Goal: Task Accomplishment & Management: Complete application form

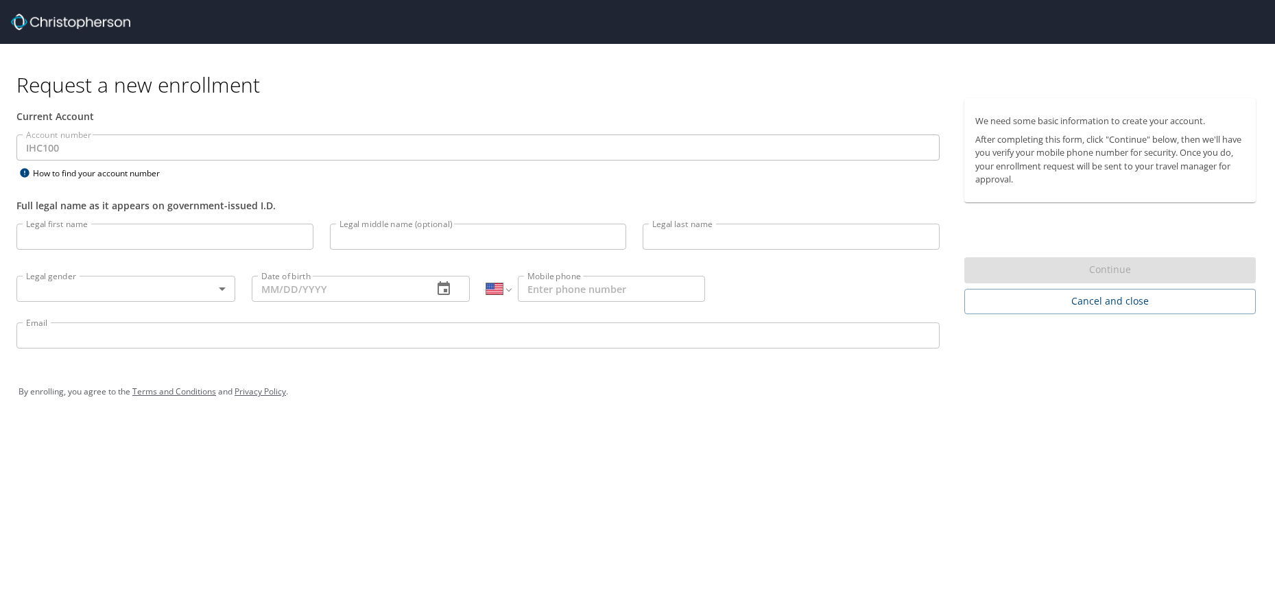
select select "US"
click at [146, 233] on input "Legal first name" at bounding box center [164, 237] width 297 height 26
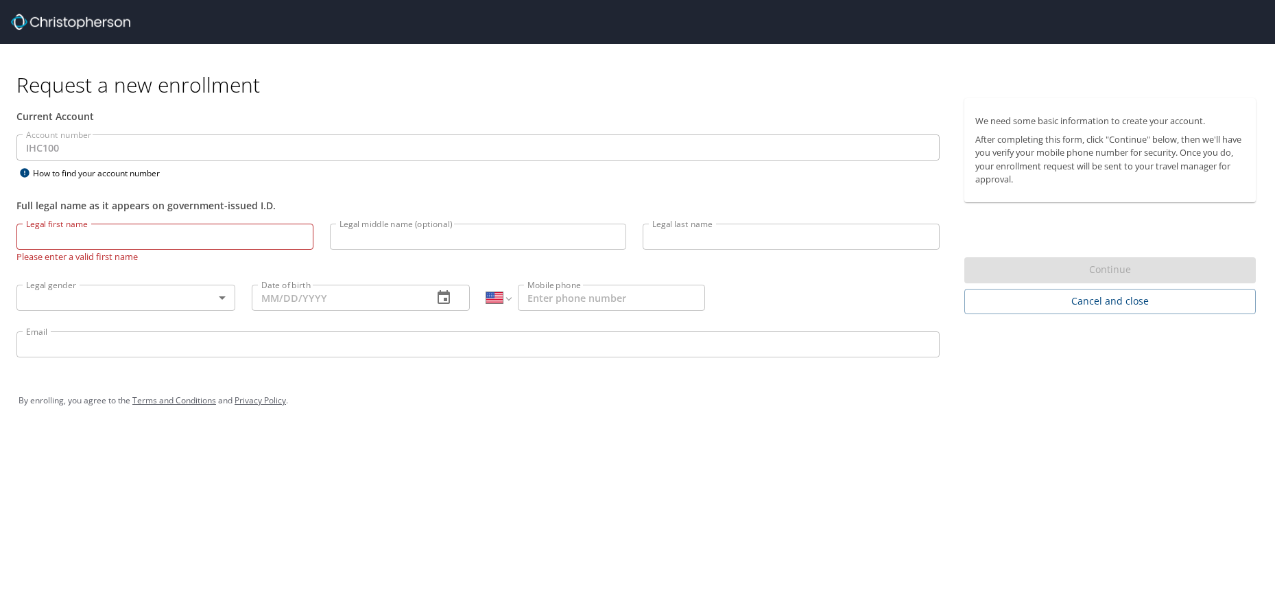
click at [152, 240] on input "Legal first name" at bounding box center [164, 237] width 297 height 26
click at [84, 232] on input "Legal first name" at bounding box center [164, 237] width 297 height 26
type input "Mya"
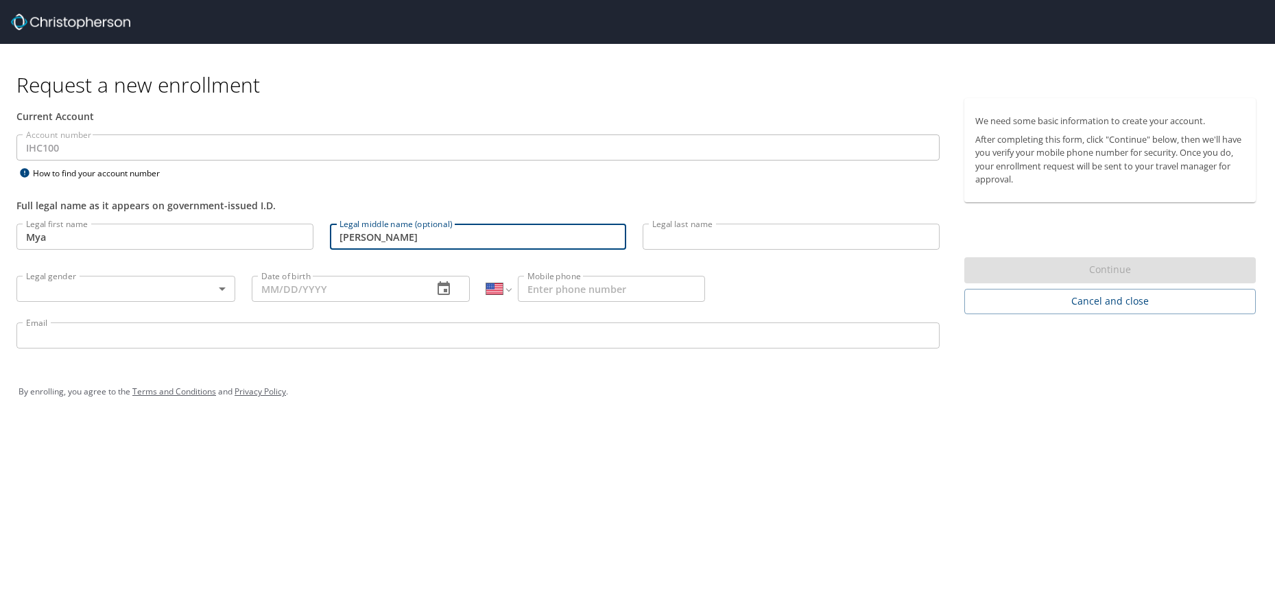
type input "Janice"
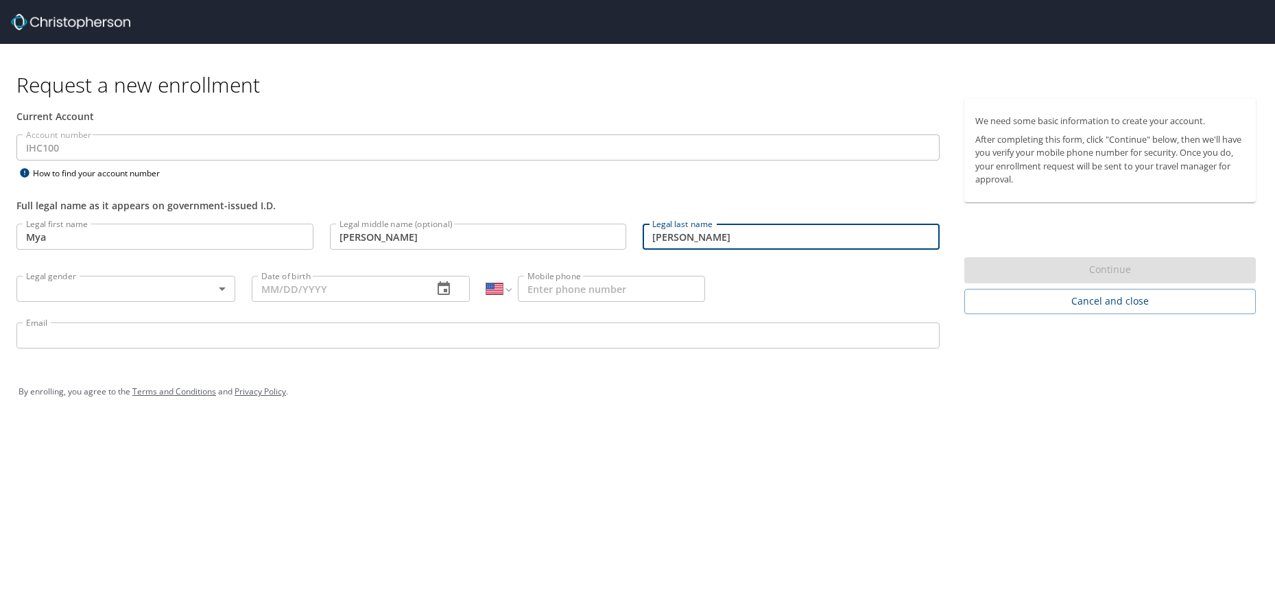
type input "Parsons"
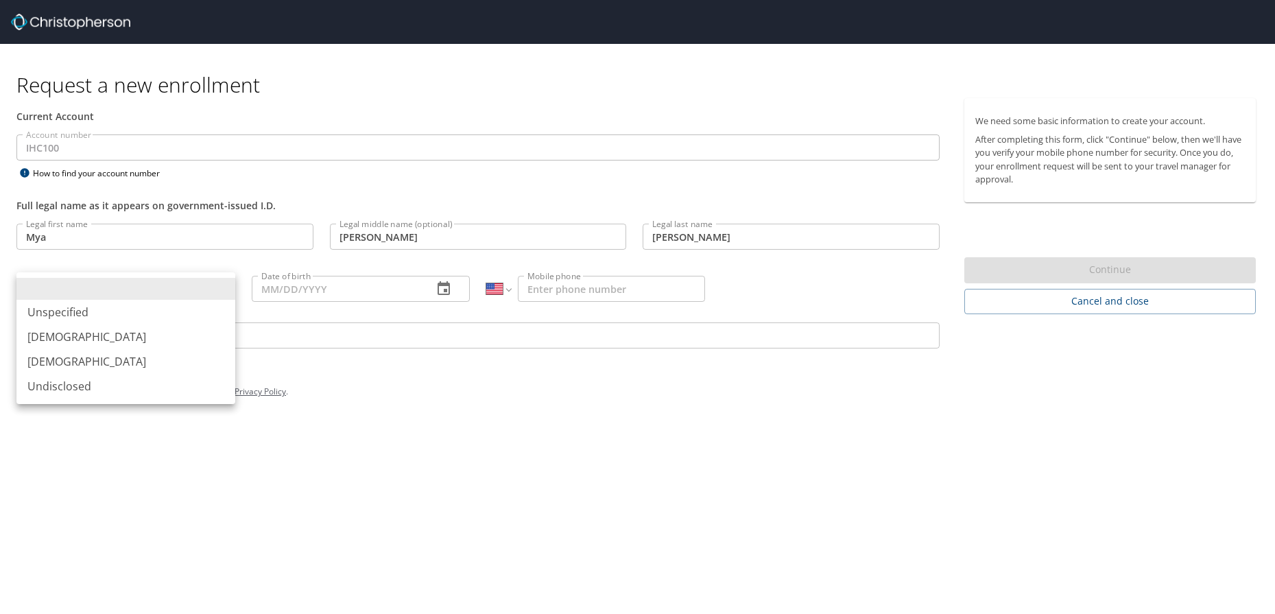
click at [222, 289] on body "Request a new enrollment Current Account Account number IHC100 Account number H…" at bounding box center [637, 307] width 1275 height 614
click at [154, 365] on li "Female" at bounding box center [125, 361] width 219 height 25
type input "Female"
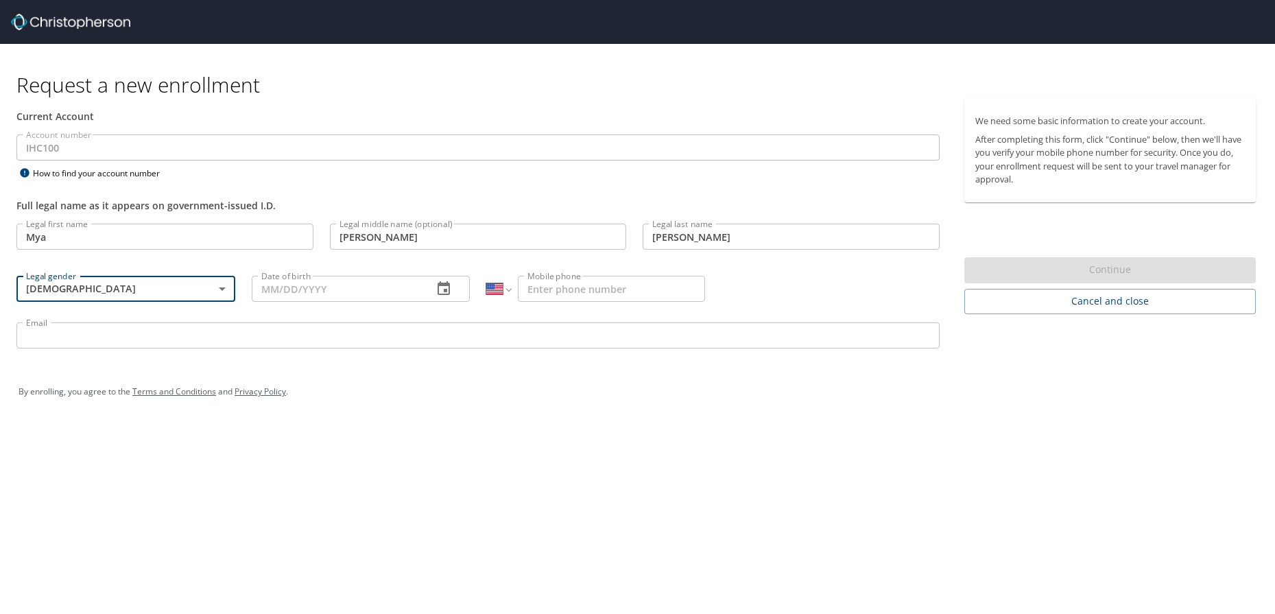
click at [279, 289] on input "Date of birth" at bounding box center [337, 289] width 171 height 26
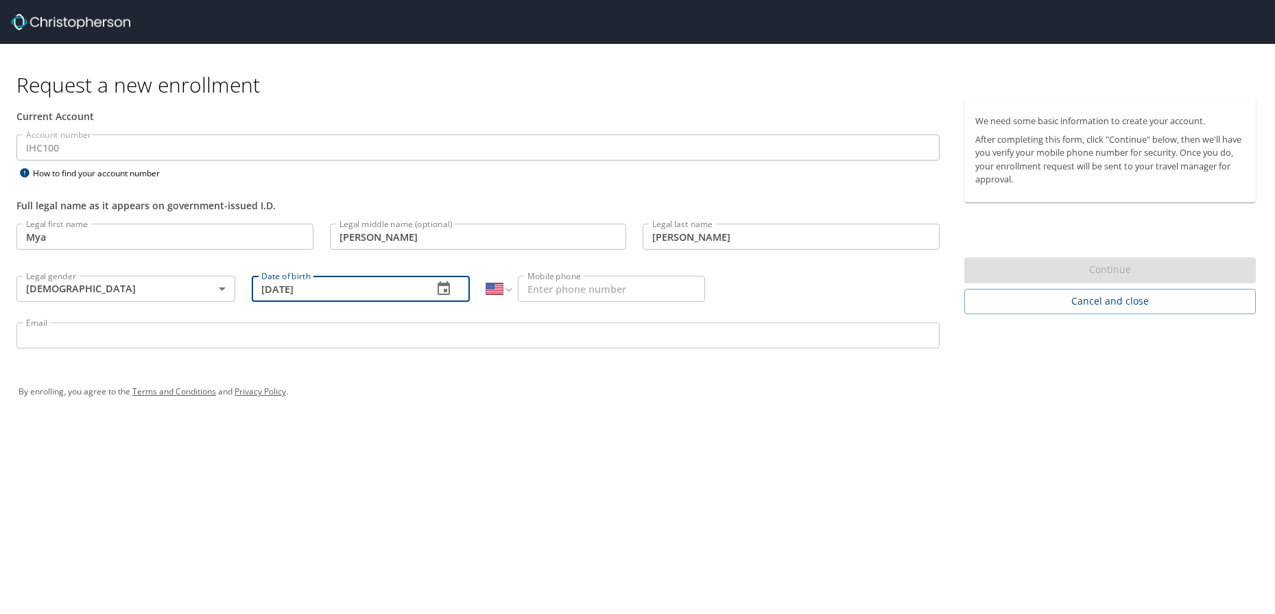
type input "01/30/2000"
click at [581, 285] on input "Mobile phone" at bounding box center [611, 289] width 187 height 26
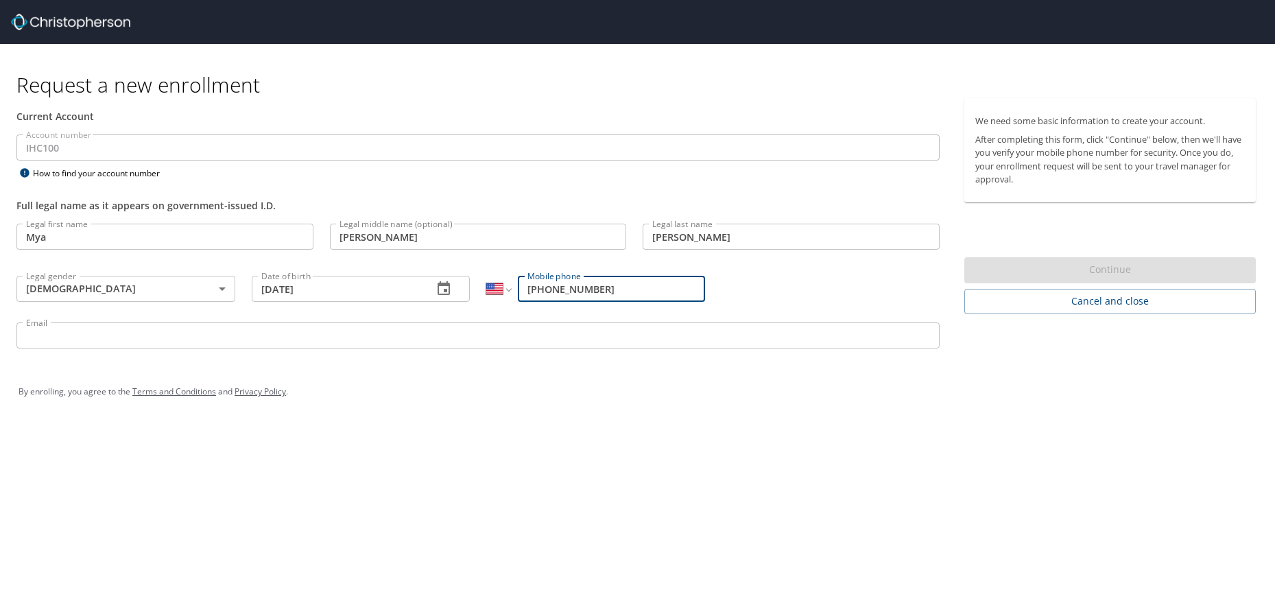
type input "(303) 717-0221"
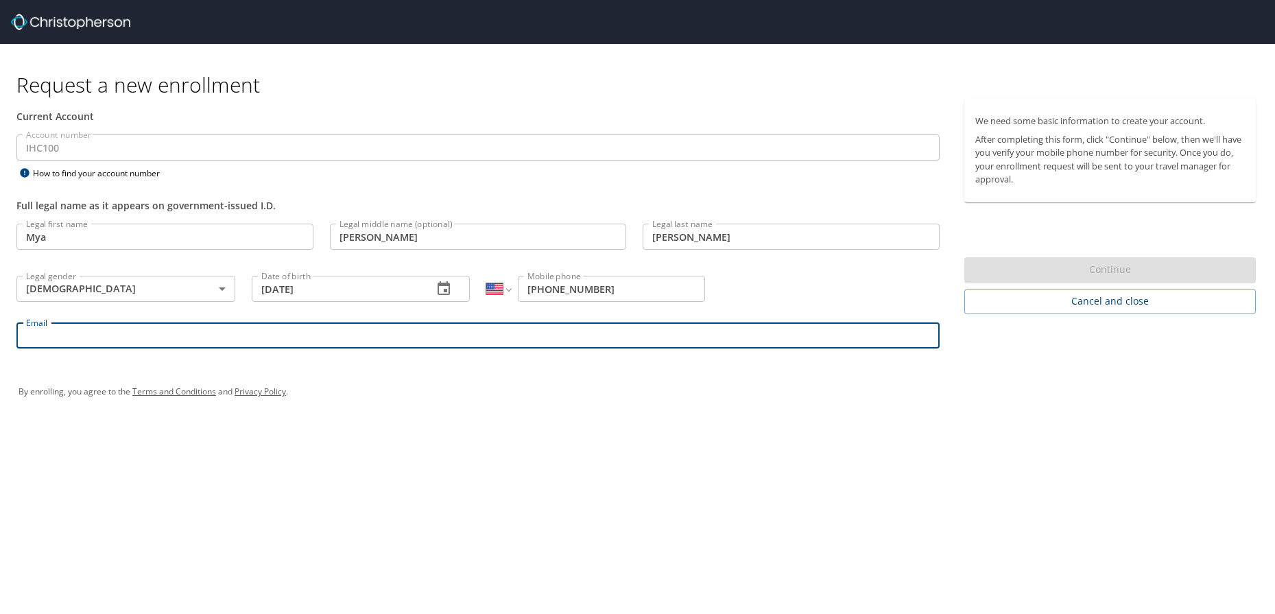
click at [593, 328] on input "Email" at bounding box center [477, 335] width 923 height 26
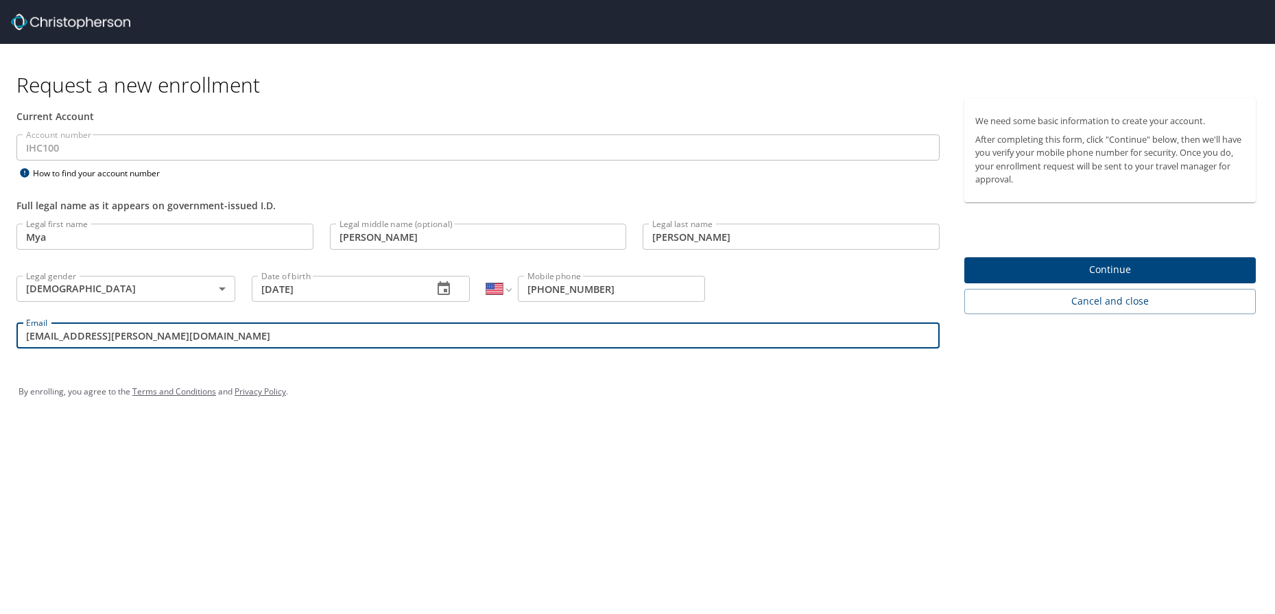
type input "mya.parsons@imail.org"
click at [1201, 263] on span "Continue" at bounding box center [1110, 269] width 270 height 17
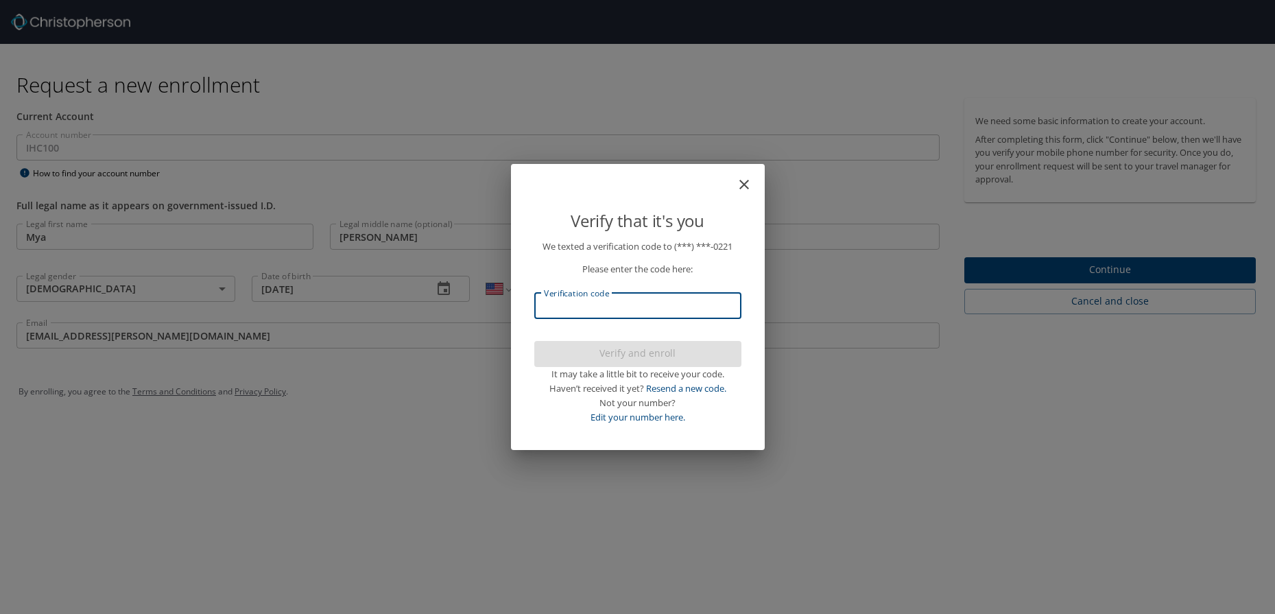
click at [706, 311] on input "Verification code" at bounding box center [637, 306] width 207 height 26
type input "884316"
click at [726, 354] on span "Verify and enroll" at bounding box center [637, 353] width 185 height 17
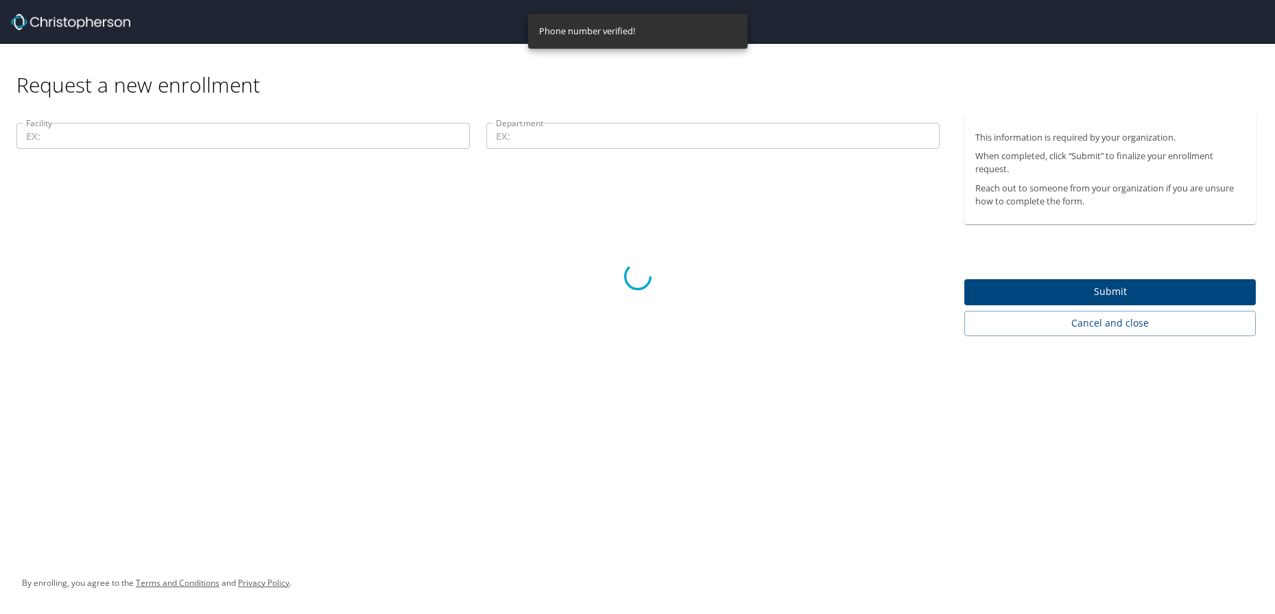
click at [384, 133] on div at bounding box center [637, 276] width 1275 height 675
click at [437, 138] on div at bounding box center [637, 276] width 1275 height 675
click at [218, 128] on div at bounding box center [637, 276] width 1275 height 675
click at [223, 128] on div at bounding box center [637, 276] width 1275 height 675
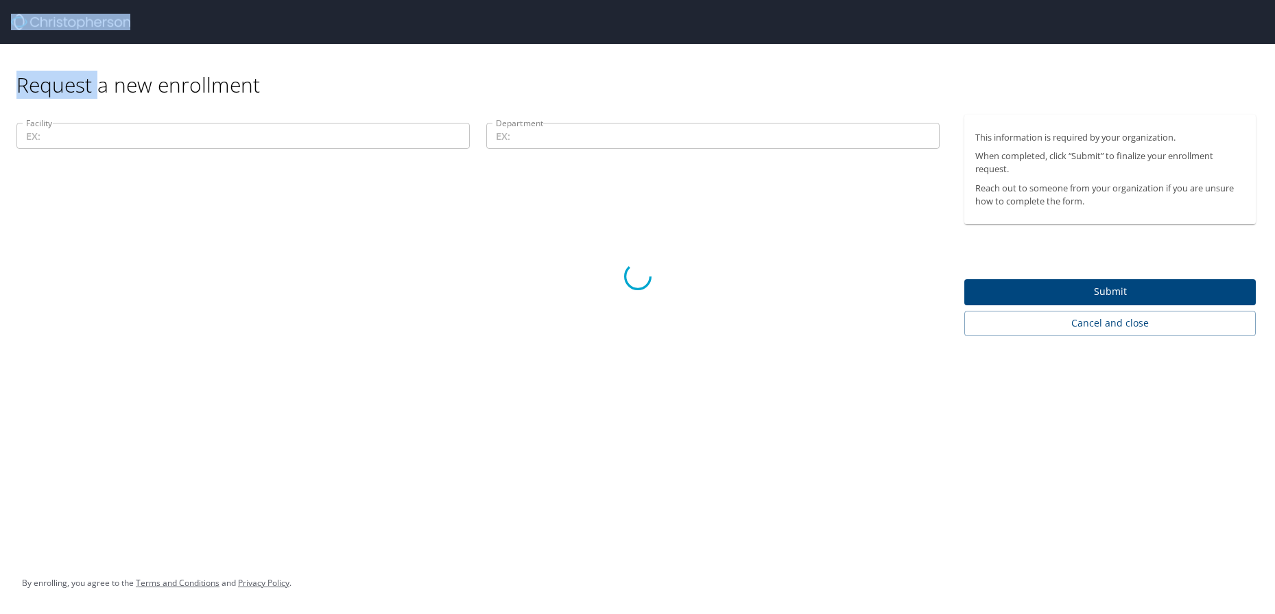
click at [223, 128] on div at bounding box center [637, 276] width 1275 height 675
click at [339, 170] on div at bounding box center [637, 276] width 1275 height 675
click at [310, 133] on div at bounding box center [637, 276] width 1275 height 675
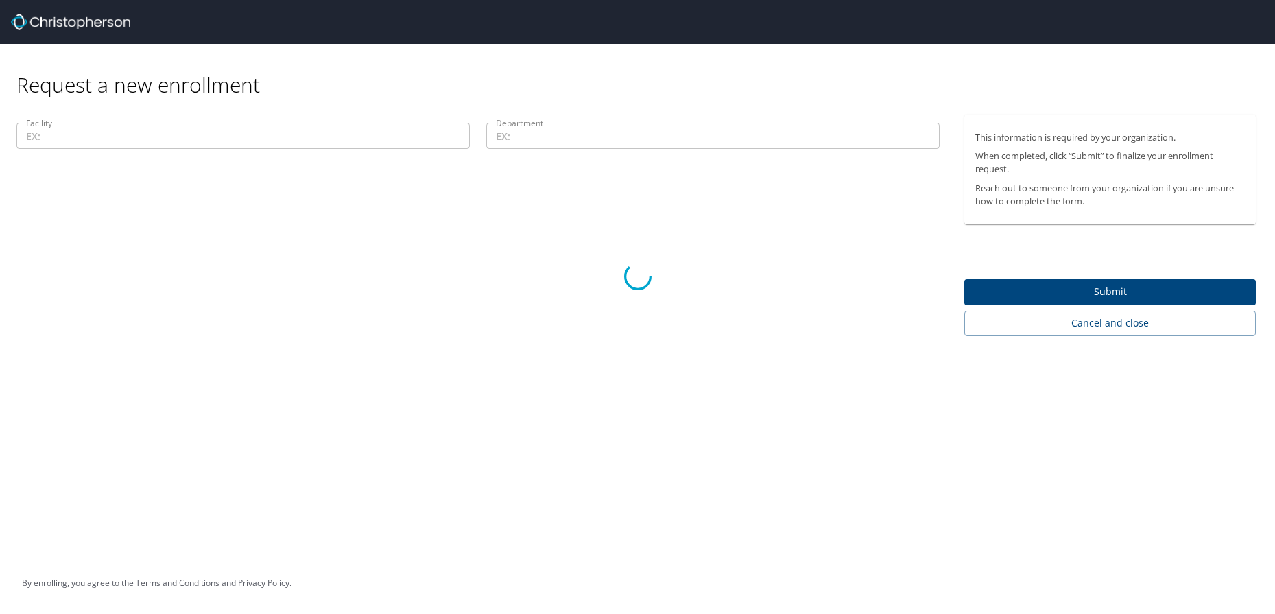
drag, startPoint x: 310, startPoint y: 133, endPoint x: 560, endPoint y: 300, distance: 301.1
click at [334, 154] on div at bounding box center [637, 276] width 1275 height 675
click at [708, 363] on div at bounding box center [637, 276] width 1275 height 675
click at [646, 270] on icon at bounding box center [638, 277] width 32 height 32
click at [368, 127] on div at bounding box center [637, 276] width 1275 height 675
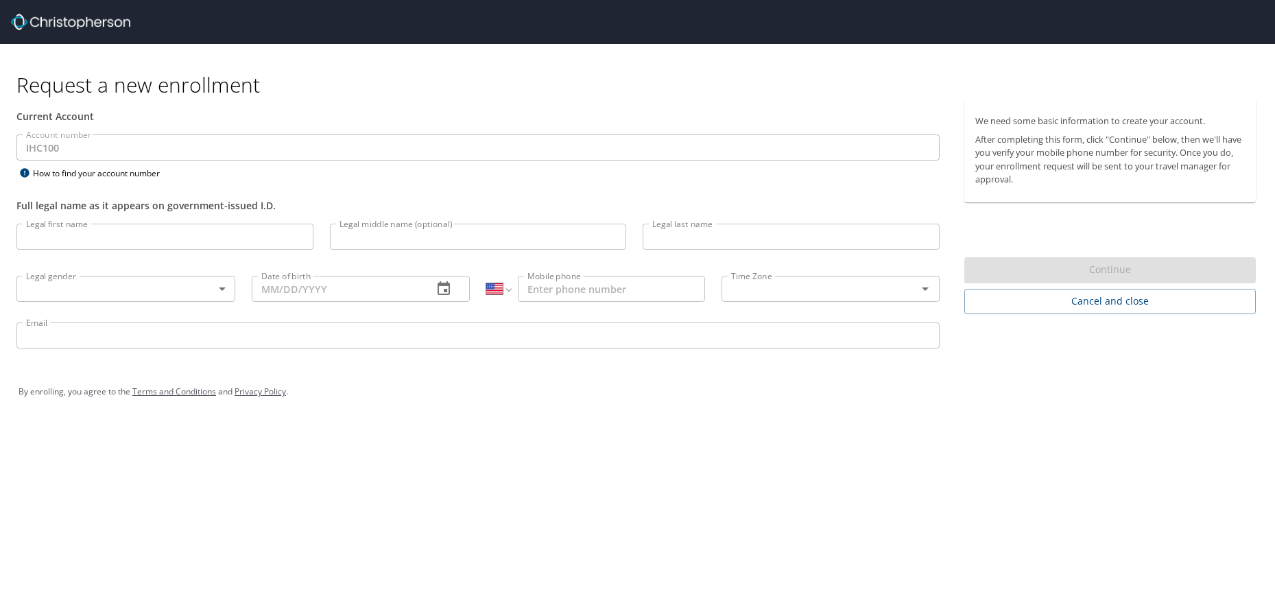
select select "US"
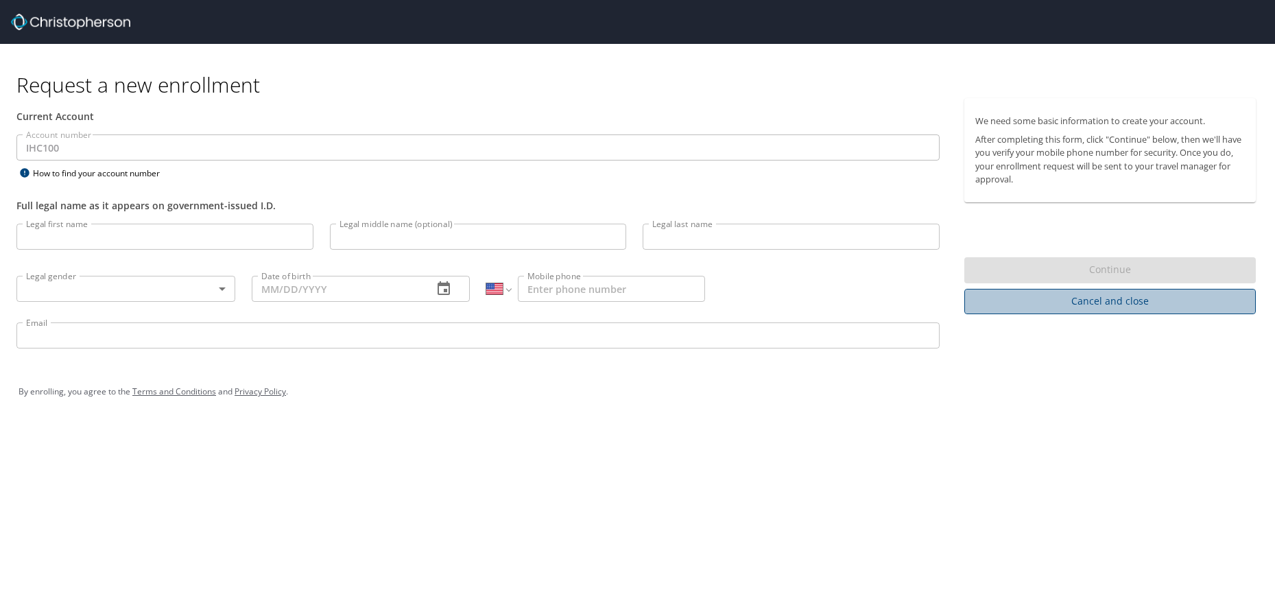
click at [1009, 296] on span "Cancel and close" at bounding box center [1110, 301] width 270 height 17
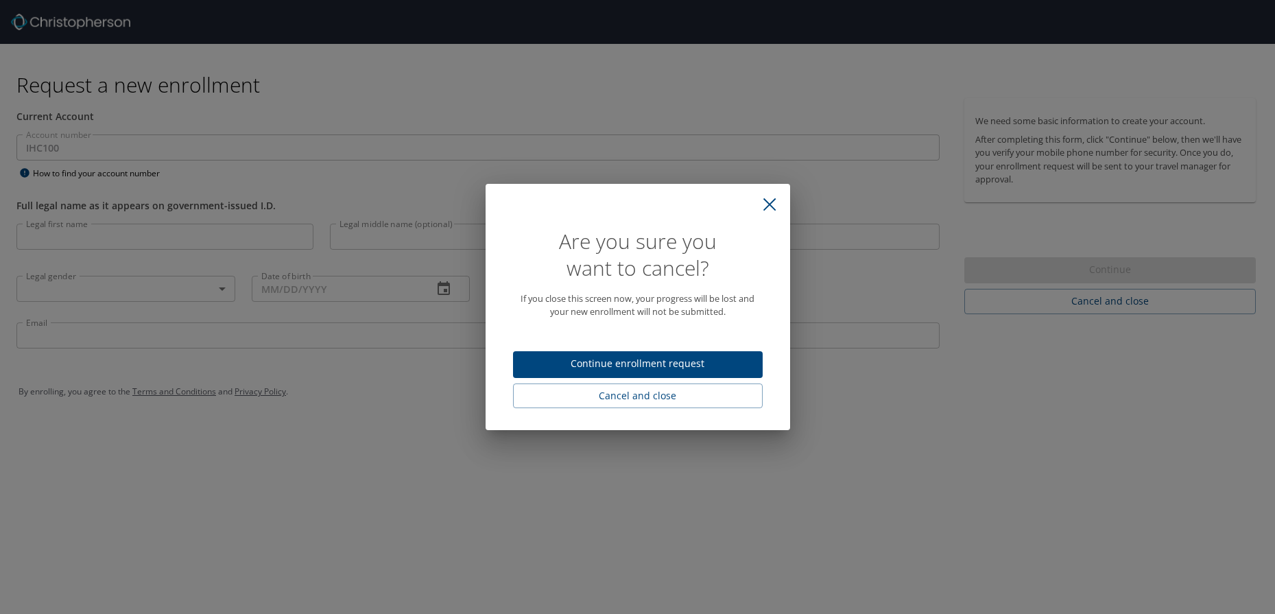
click at [768, 205] on icon "close" at bounding box center [769, 204] width 12 height 12
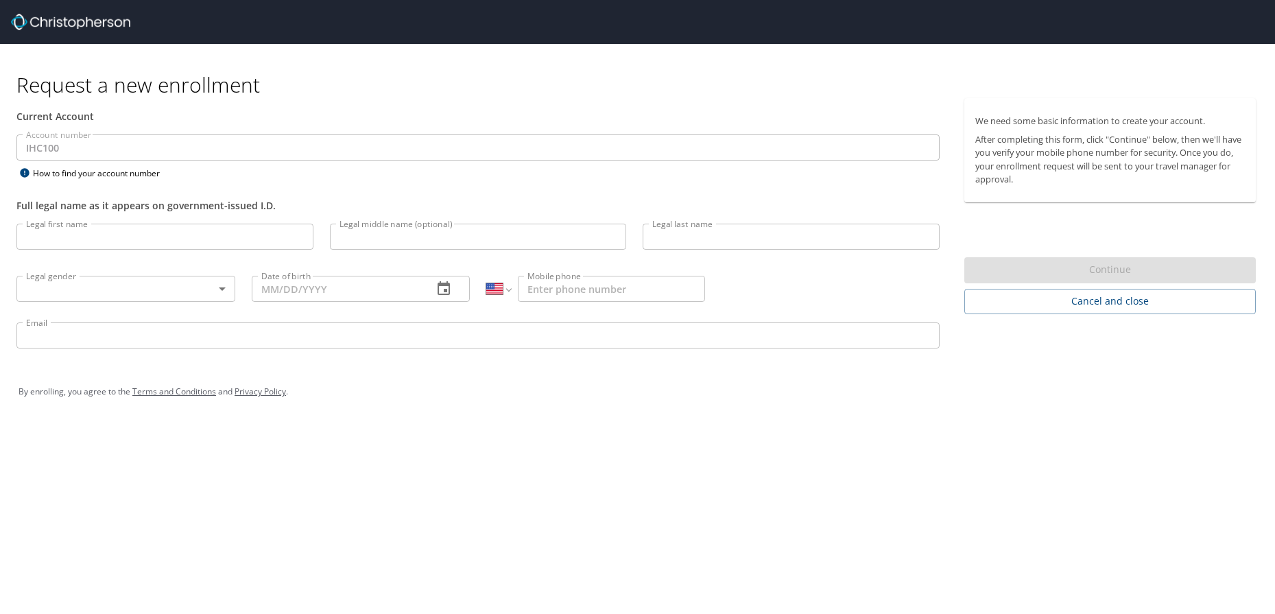
click at [132, 246] on input "Legal first name" at bounding box center [164, 237] width 297 height 26
click at [145, 253] on div "Legal first name My Legal first name" at bounding box center [164, 238] width 313 height 47
type input "Mya"
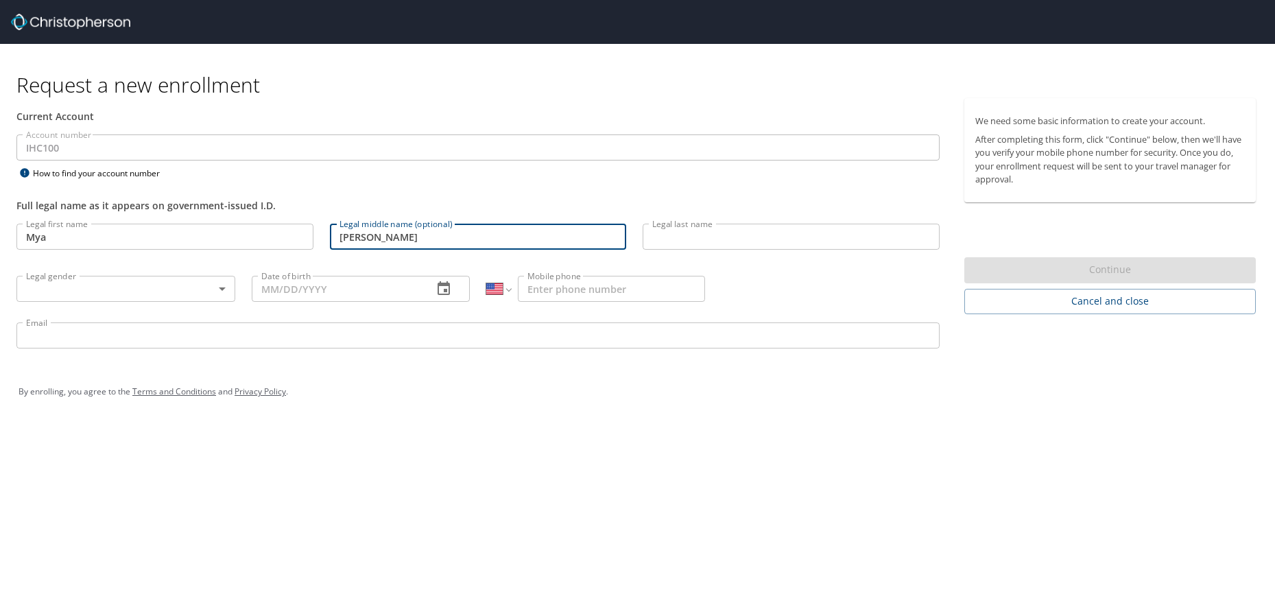
type input "Janice"
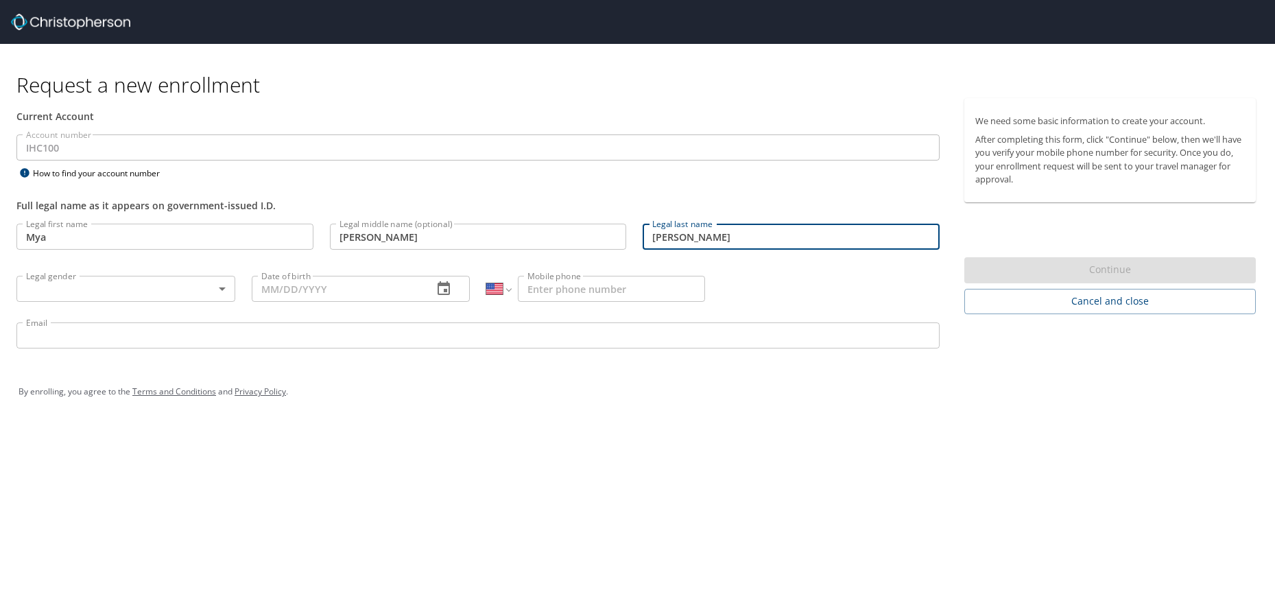
type input "Parsons"
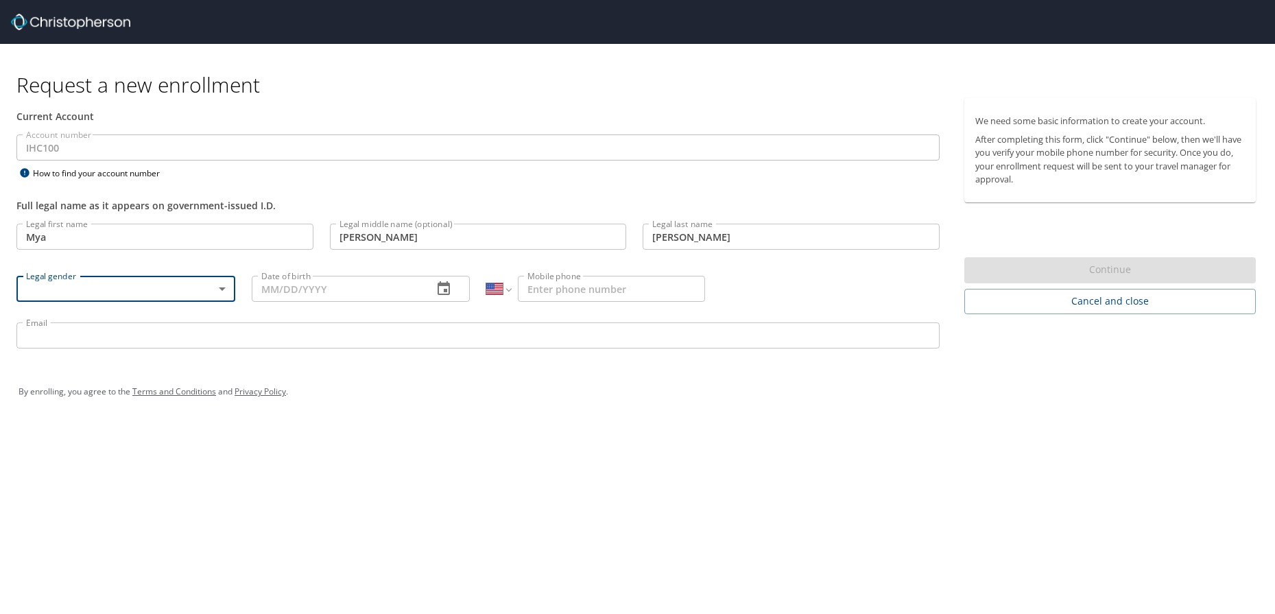
click at [205, 280] on body "Request a new enrollment Current Account Account number IHC100 Account number H…" at bounding box center [637, 307] width 1275 height 614
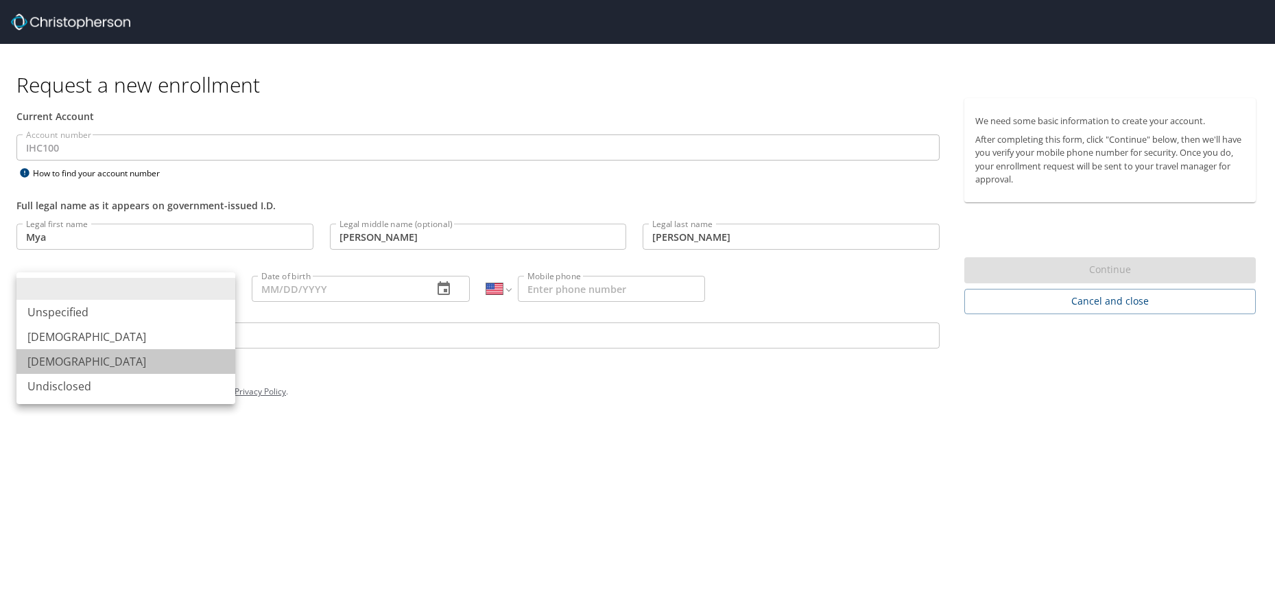
drag, startPoint x: 191, startPoint y: 354, endPoint x: 211, endPoint y: 349, distance: 19.8
click at [191, 355] on li "Female" at bounding box center [125, 361] width 219 height 25
type input "Female"
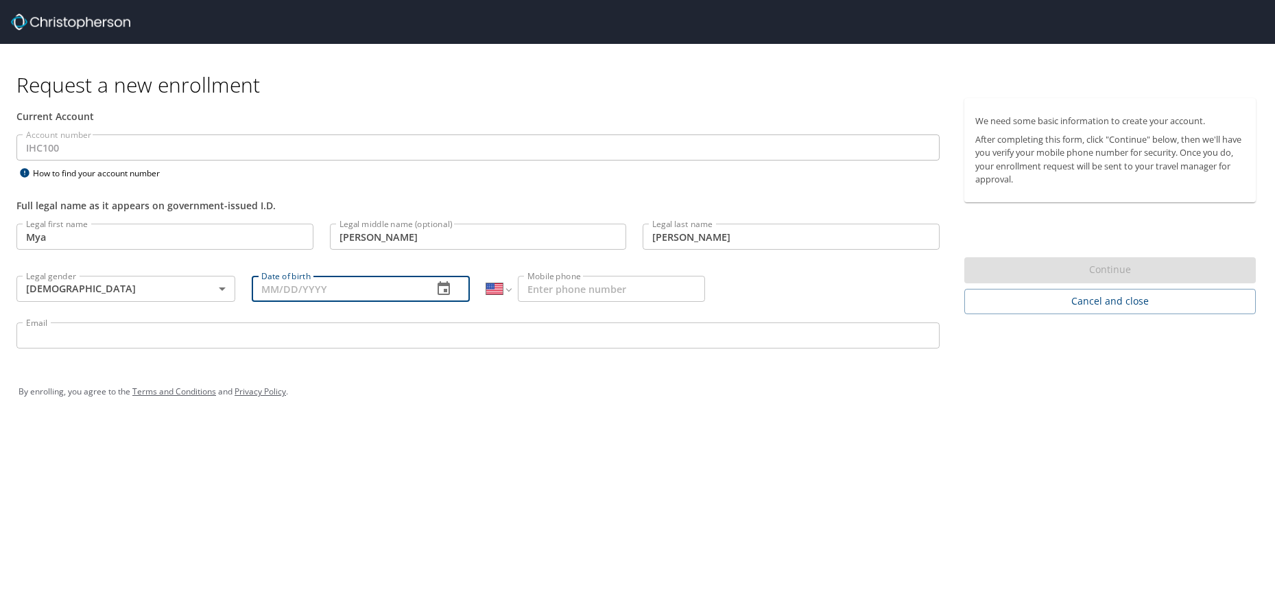
click at [329, 295] on input "Date of birth" at bounding box center [337, 289] width 171 height 26
type input "01/30/2000"
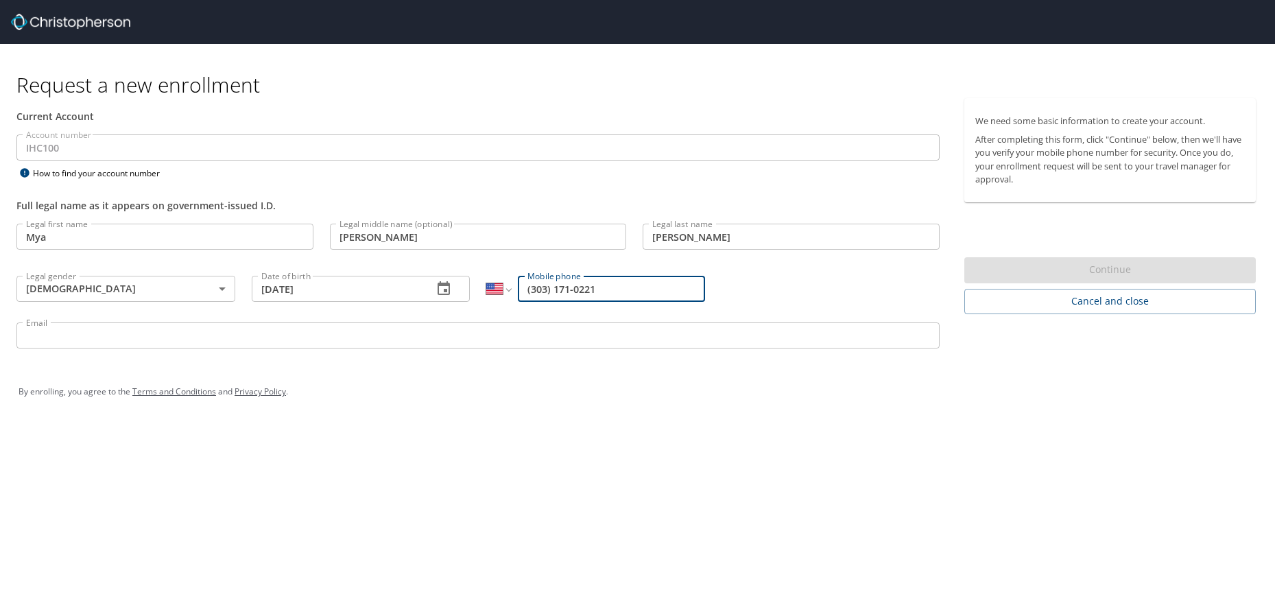
type input "(303) 171-0221"
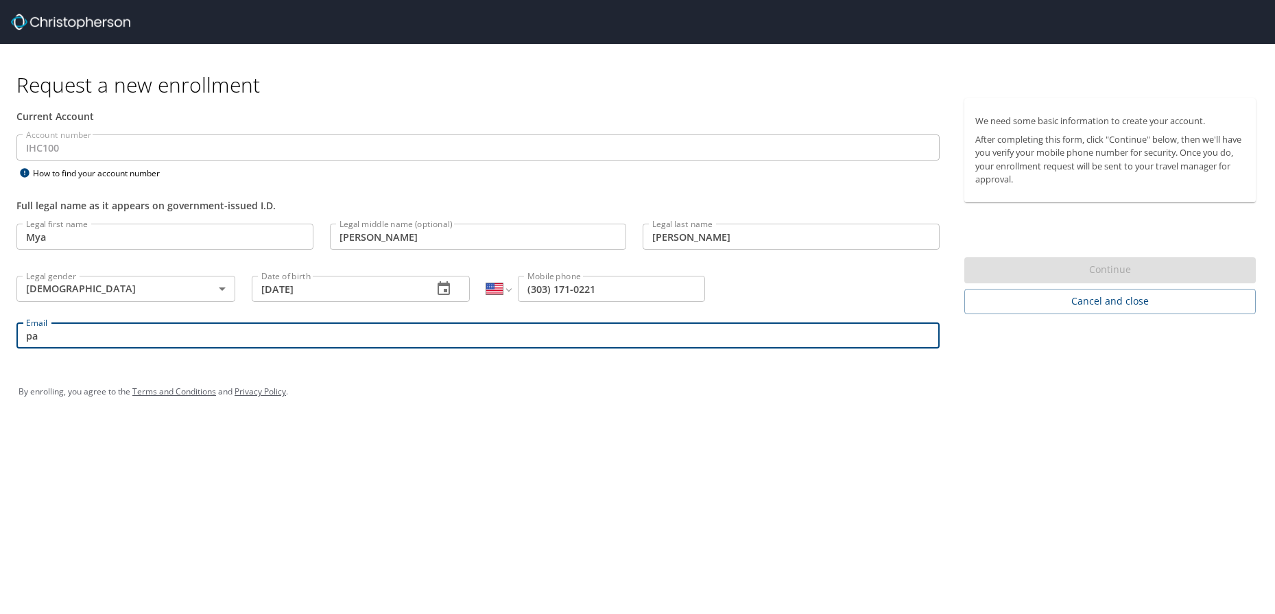
type input "p"
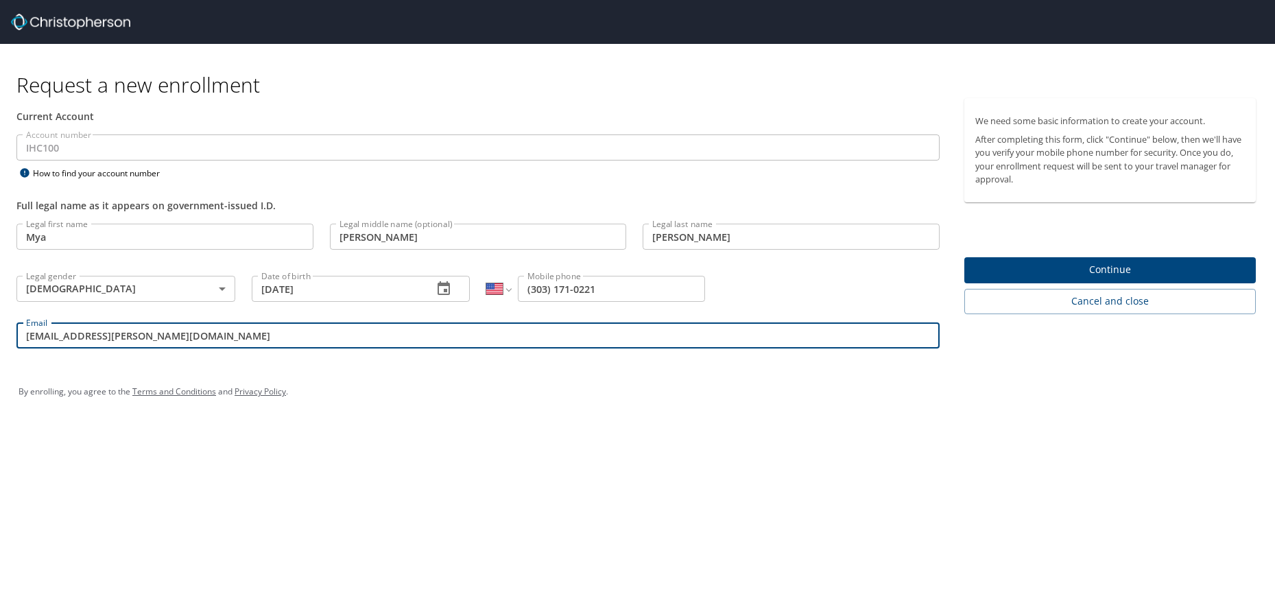
type input "mya.parsons@imail.org"
click at [1099, 265] on span "Continue" at bounding box center [1110, 269] width 270 height 17
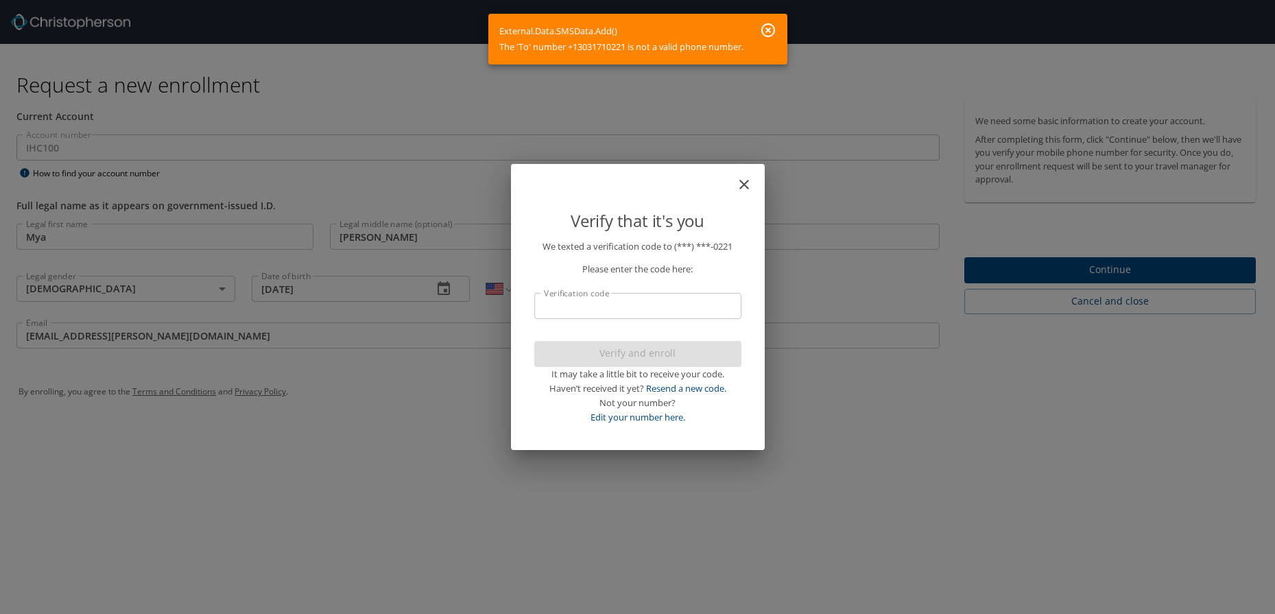
click at [745, 182] on icon "close" at bounding box center [744, 185] width 10 height 10
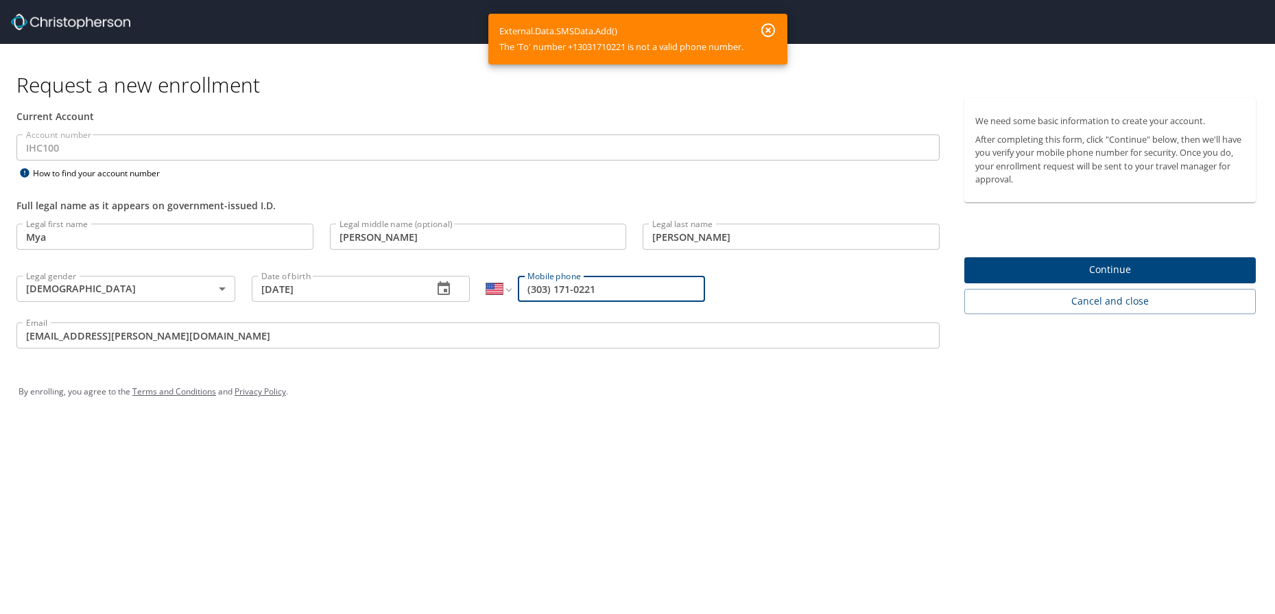
click at [774, 23] on icon "button" at bounding box center [768, 30] width 16 height 16
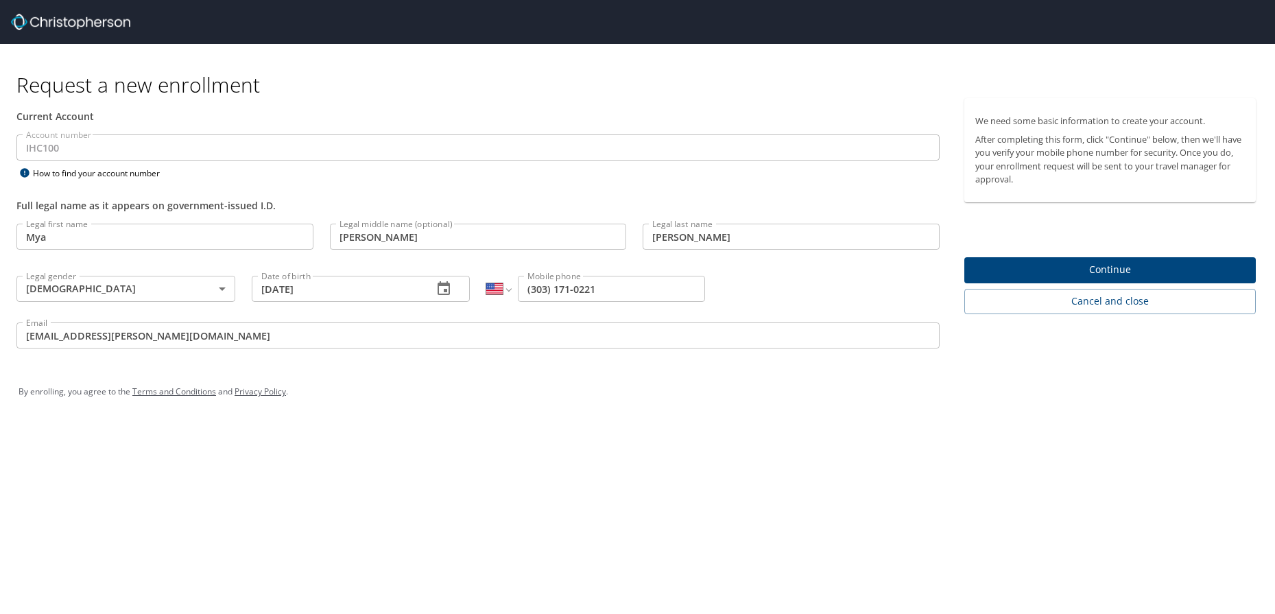
click at [103, 26] on img at bounding box center [70, 22] width 119 height 16
click at [1136, 301] on span "Cancel and close" at bounding box center [1110, 301] width 270 height 17
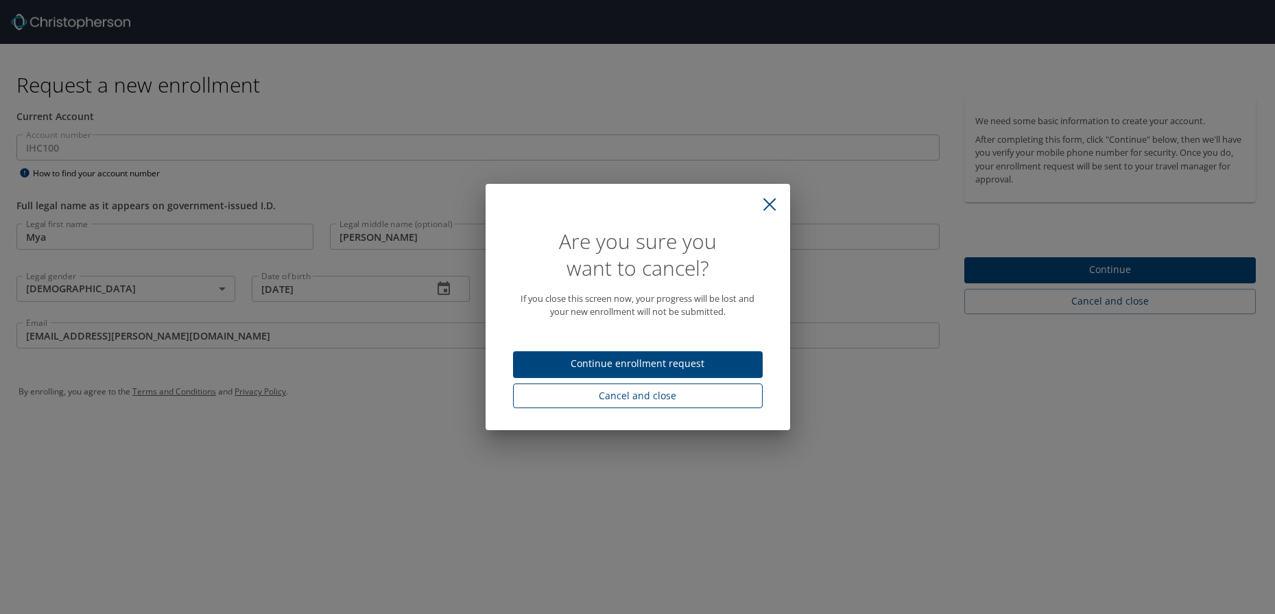
click at [642, 394] on span "Cancel and close" at bounding box center [638, 395] width 228 height 17
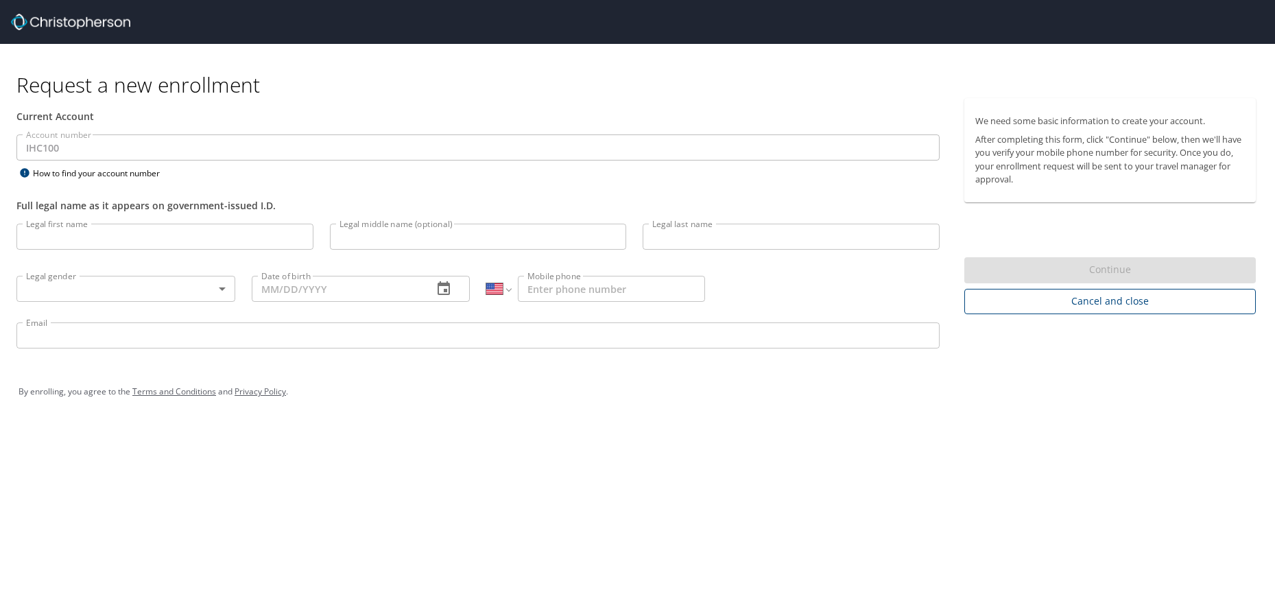
click at [1071, 301] on span "Cancel and close" at bounding box center [1110, 301] width 270 height 17
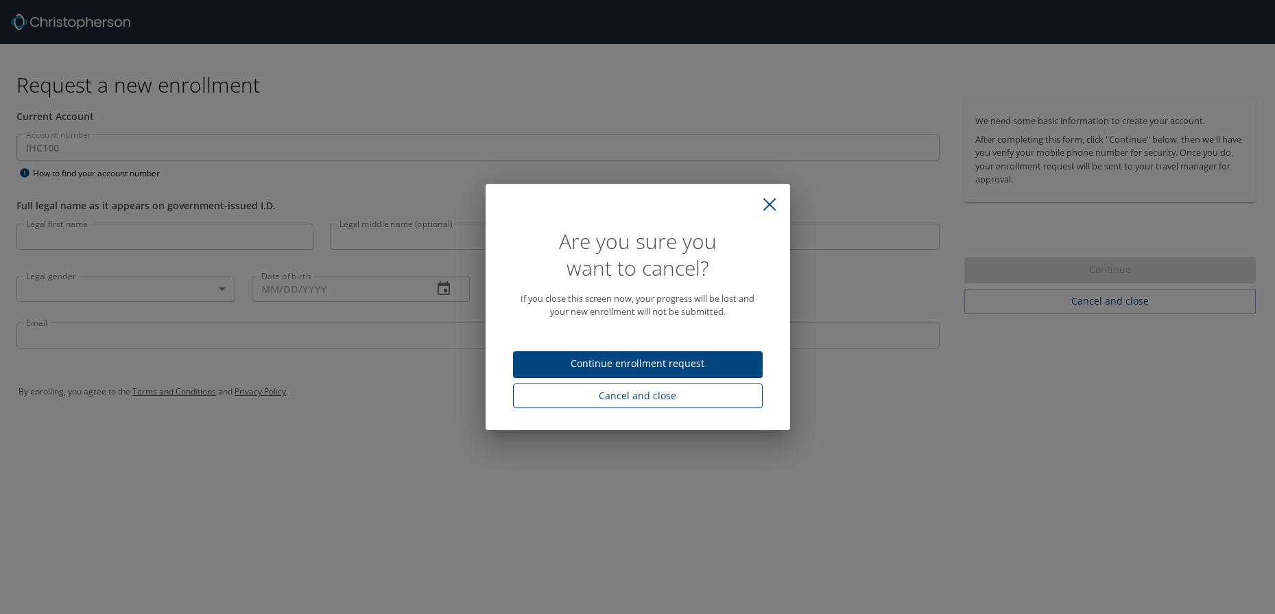
click at [668, 400] on span "Cancel and close" at bounding box center [638, 395] width 228 height 17
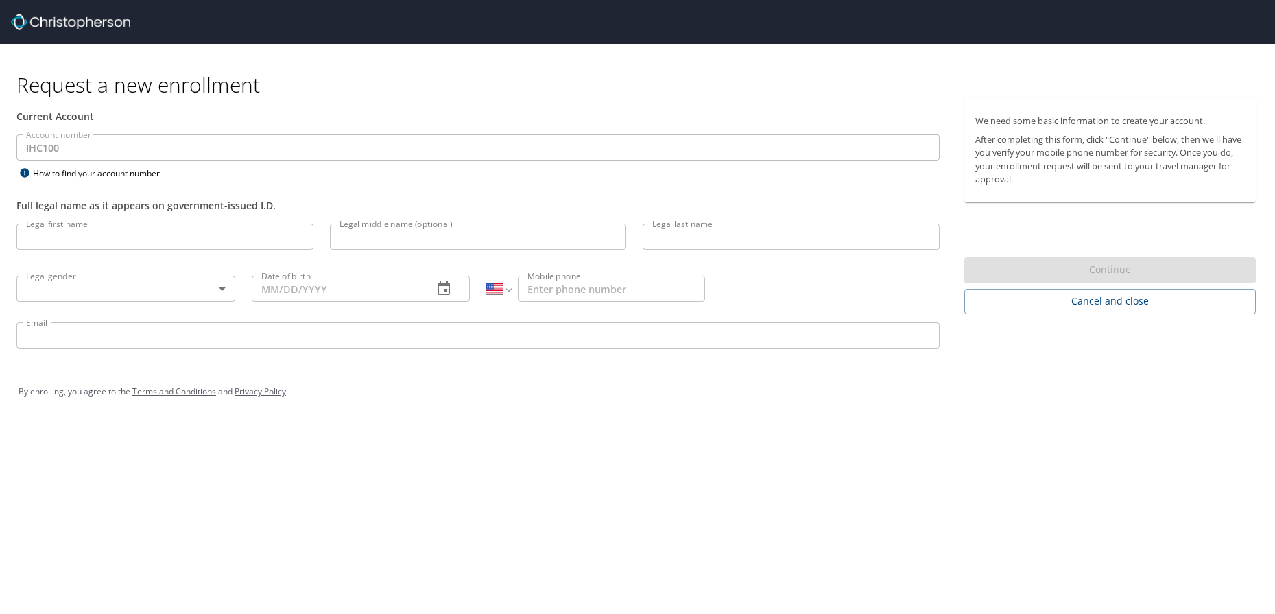
select select "US"
click at [280, 242] on input "Legal first name" at bounding box center [164, 237] width 297 height 26
type input "Mya"
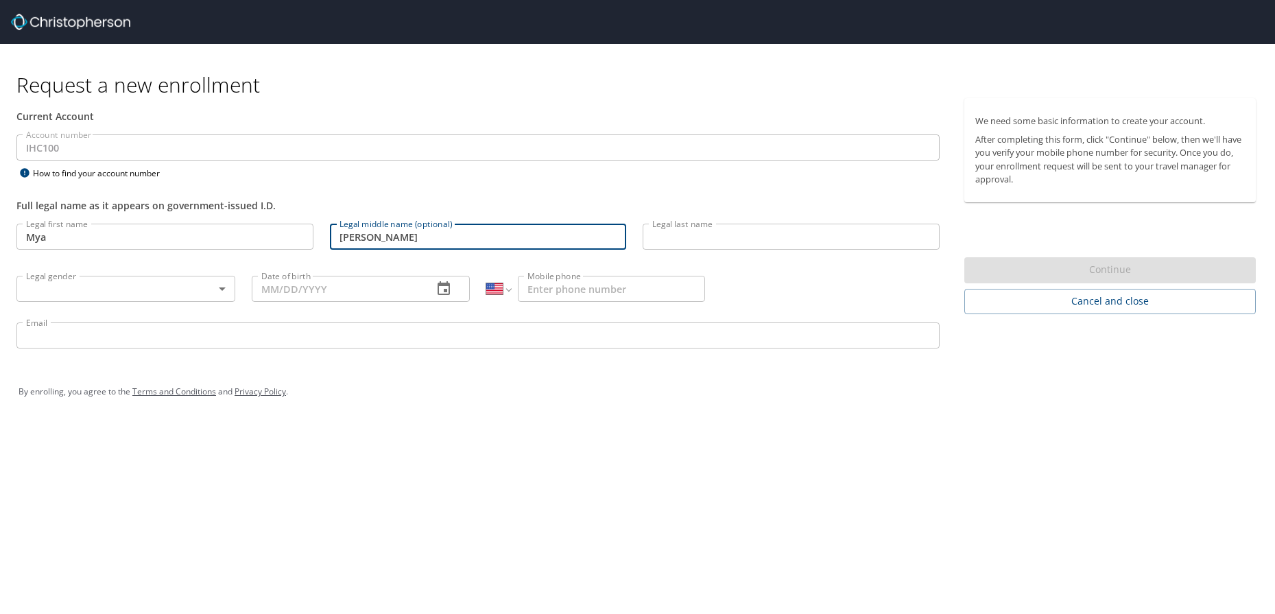
type input "Janice"
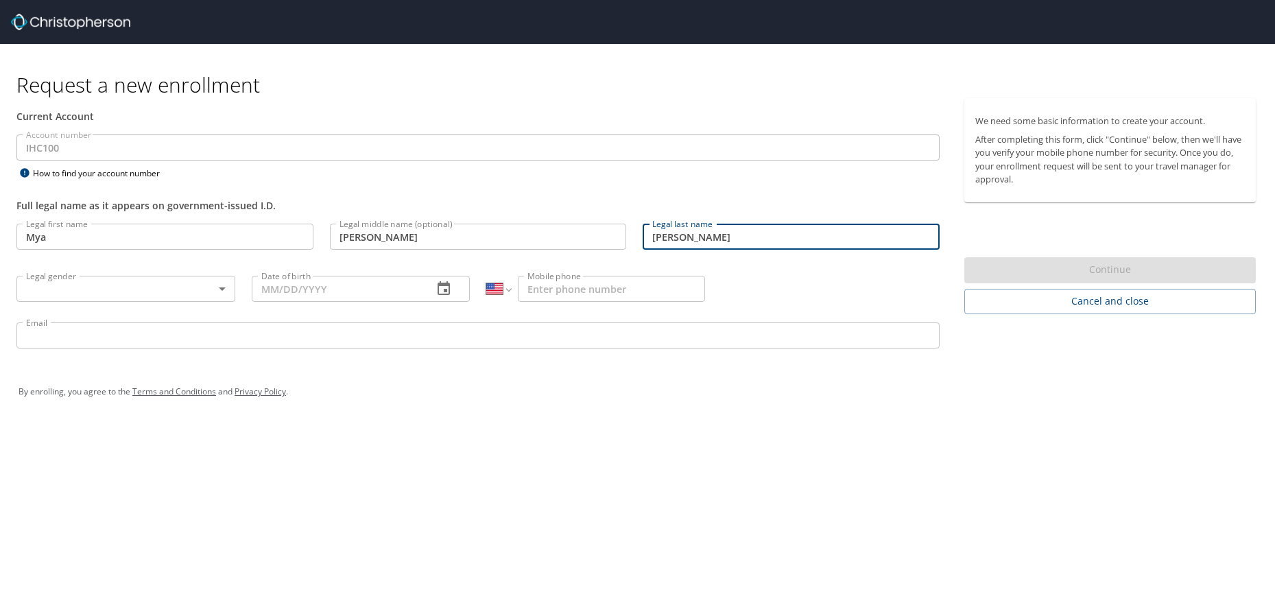
type input "Parsons"
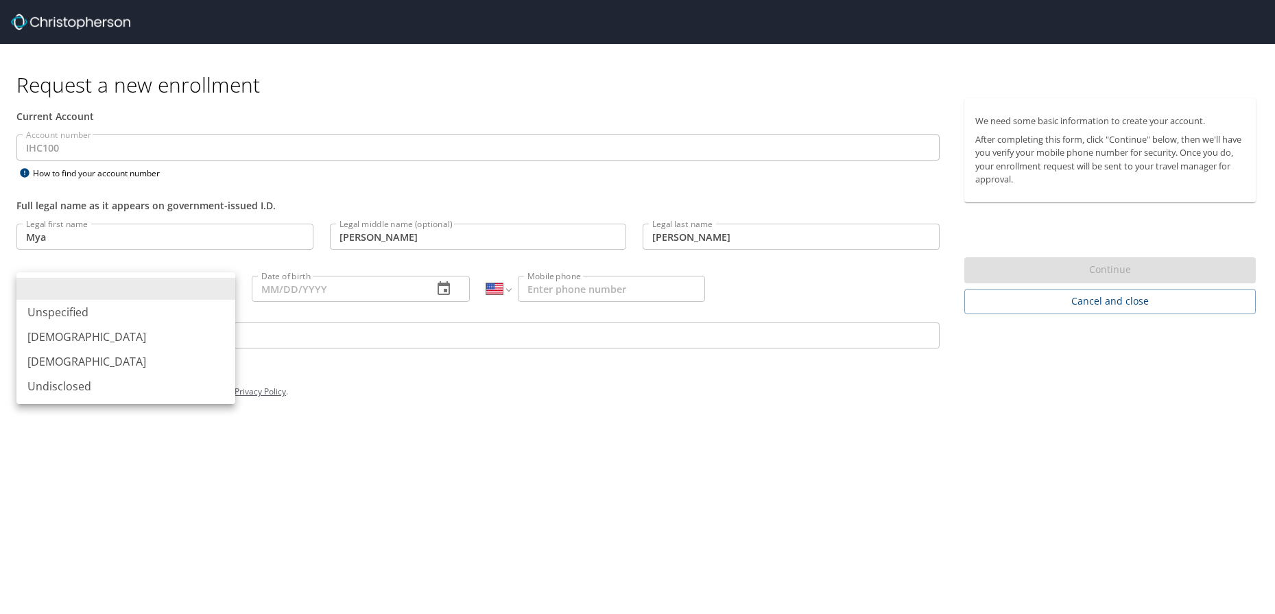
click at [213, 287] on body "Request a new enrollment Current Account Account number IHC100 Account number H…" at bounding box center [637, 307] width 1275 height 614
click at [144, 357] on li "Female" at bounding box center [125, 361] width 219 height 25
type input "Female"
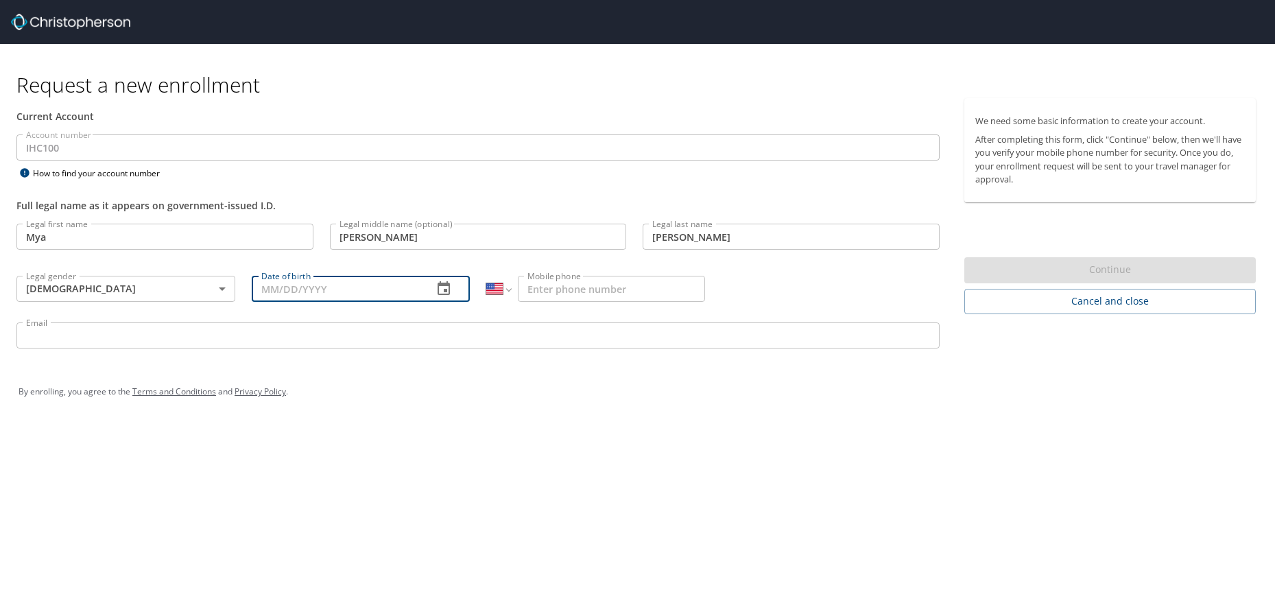
click at [274, 287] on input "Date of birth" at bounding box center [337, 289] width 171 height 26
type input "01/30/2000"
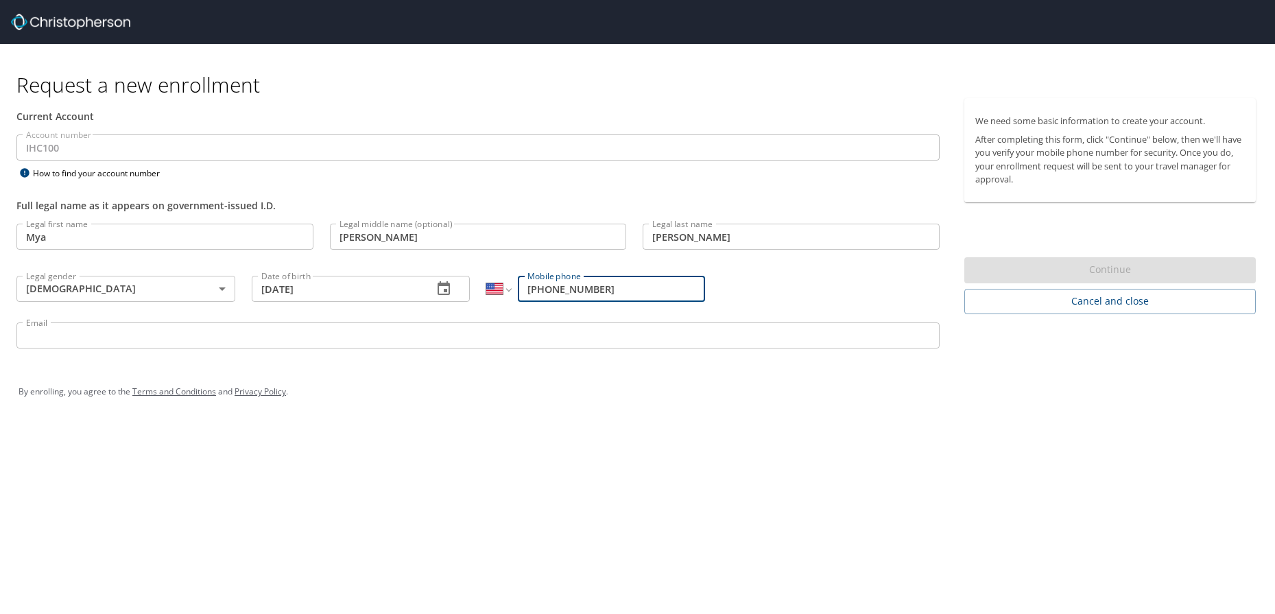
type input "(303) 717-0221"
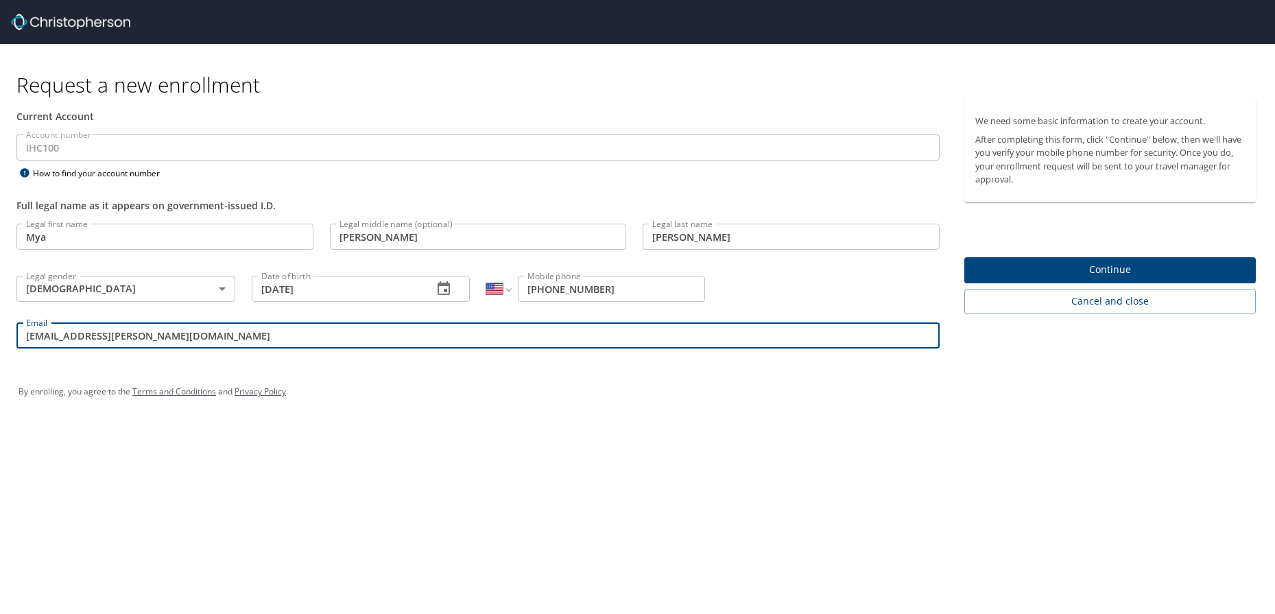
type input "mya.parsons@imail.org"
click at [1053, 259] on button "Continue" at bounding box center [1109, 270] width 291 height 27
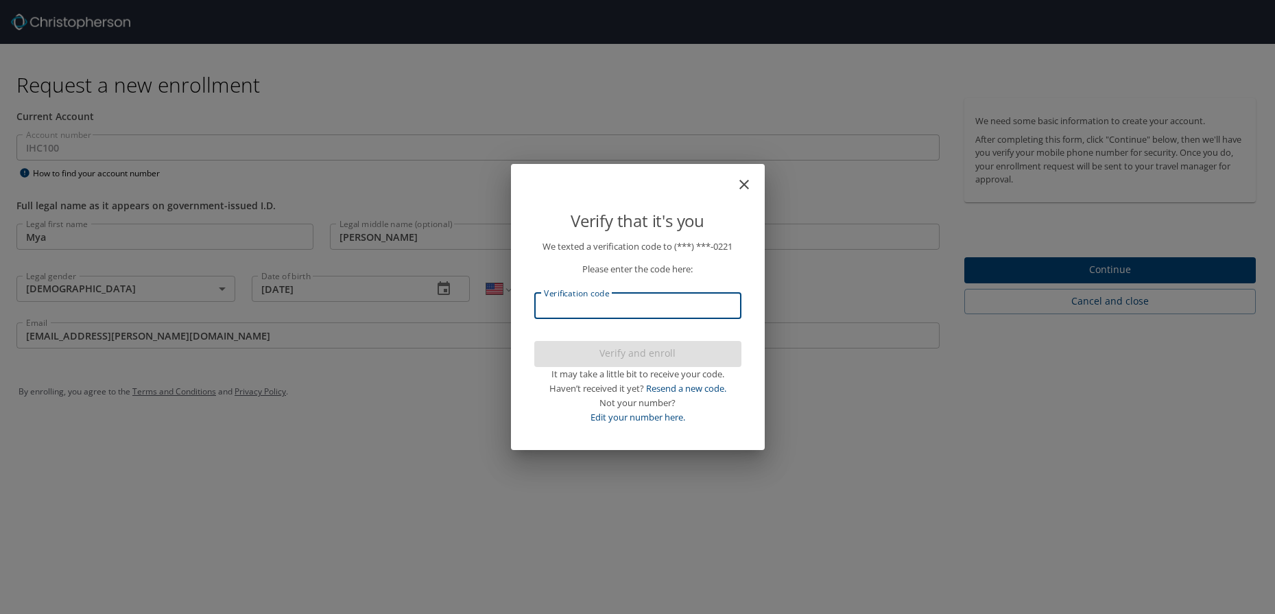
click at [729, 307] on input "Verification code" at bounding box center [637, 306] width 207 height 26
type input "734546"
click at [695, 352] on span "Verify and enroll" at bounding box center [637, 353] width 185 height 17
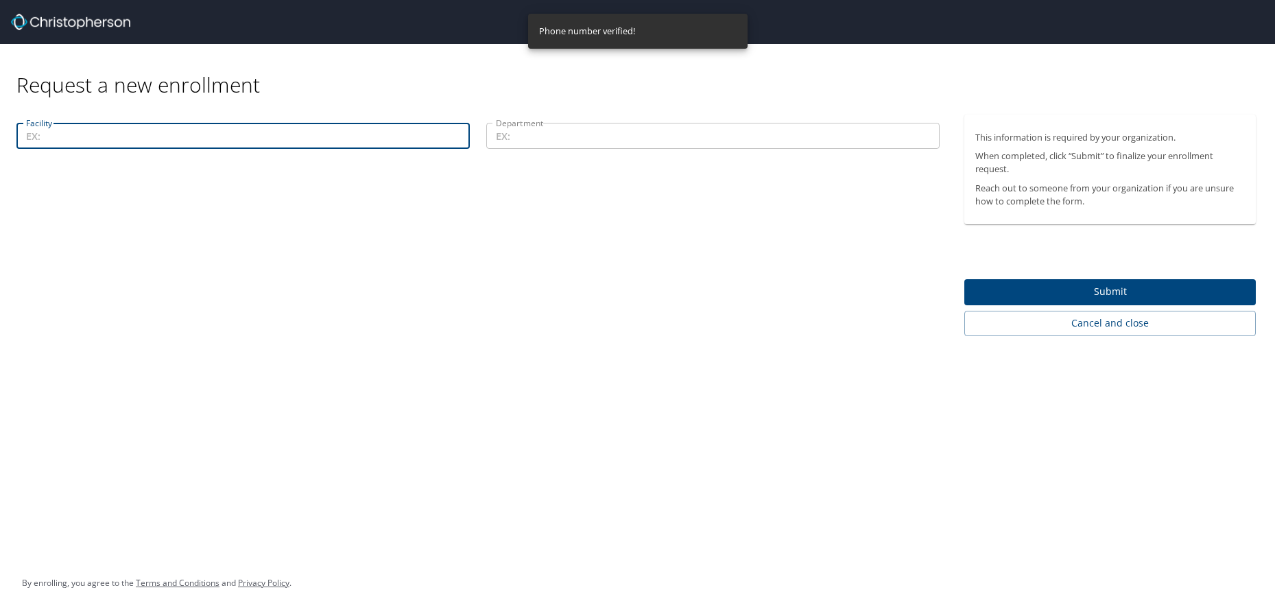
click at [265, 142] on input "Facility" at bounding box center [242, 136] width 453 height 26
type input "15400"
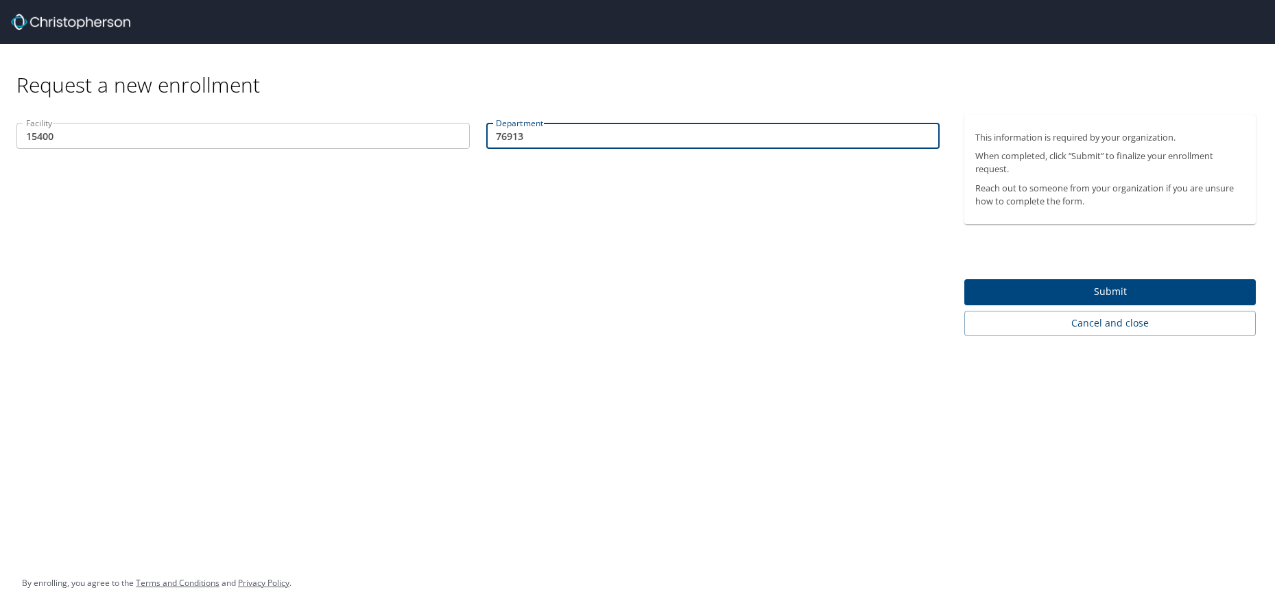
type input "76913"
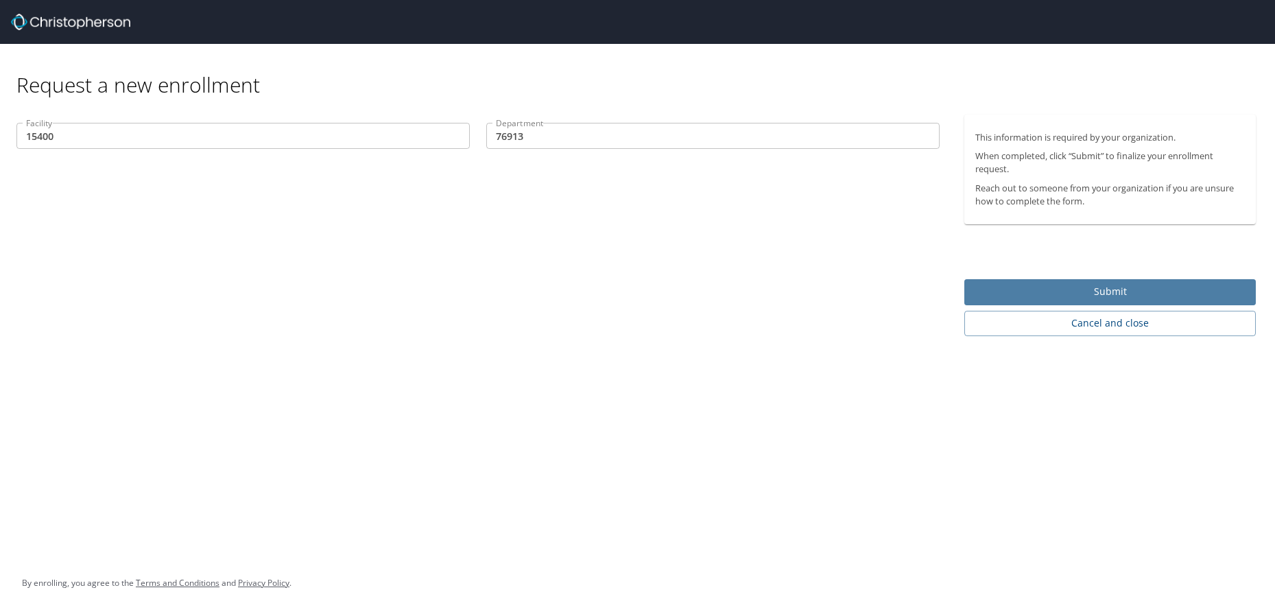
click at [1065, 286] on span "Submit" at bounding box center [1110, 291] width 270 height 17
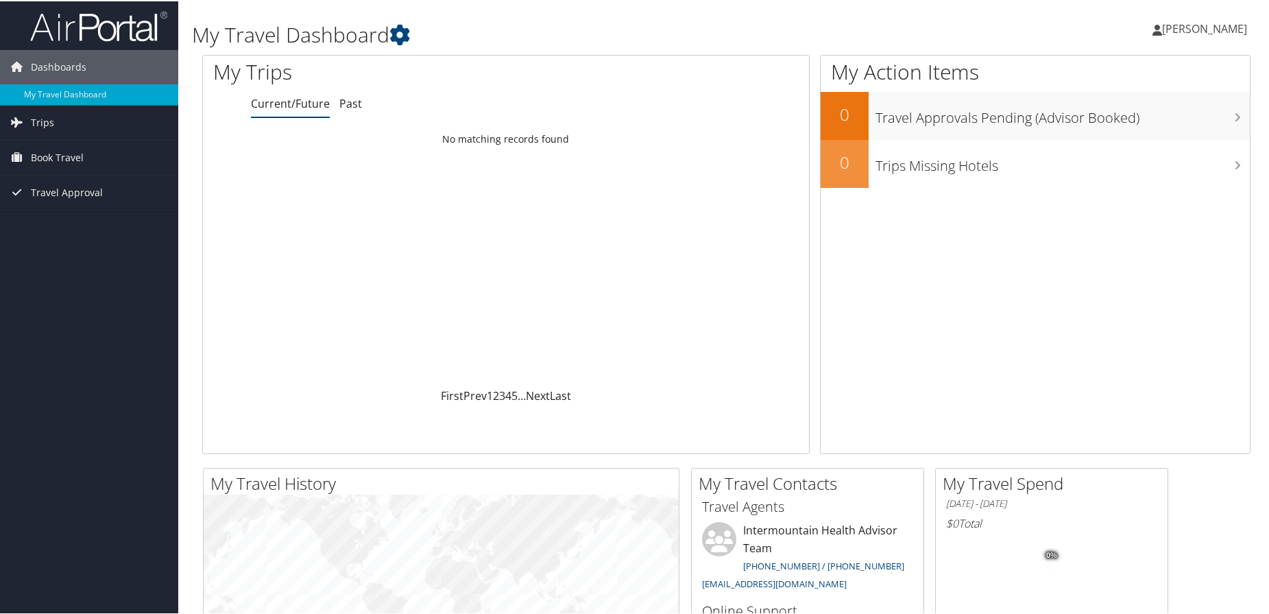
click at [1213, 21] on span "[PERSON_NAME]" at bounding box center [1204, 27] width 85 height 15
click at [1136, 128] on link "View Travel Profile" at bounding box center [1168, 121] width 153 height 23
click at [1215, 29] on span "[PERSON_NAME]" at bounding box center [1204, 27] width 85 height 15
click at [1212, 28] on span "[PERSON_NAME]" at bounding box center [1204, 27] width 85 height 15
click at [400, 34] on icon at bounding box center [400, 33] width 21 height 21
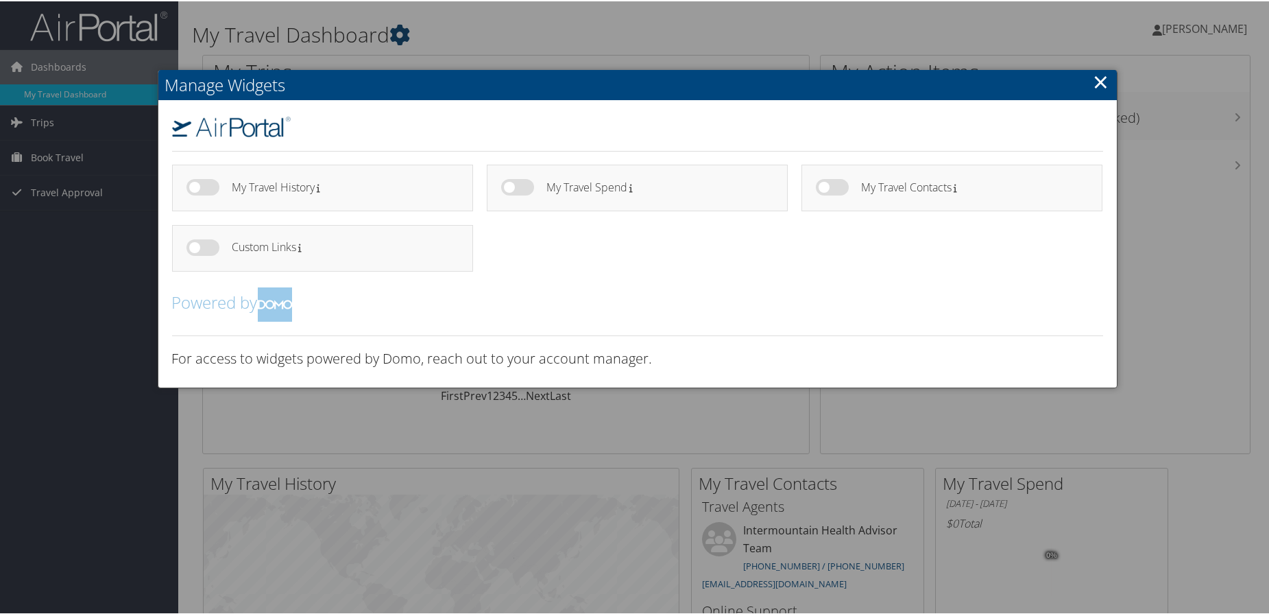
click at [400, 34] on div at bounding box center [637, 307] width 1275 height 614
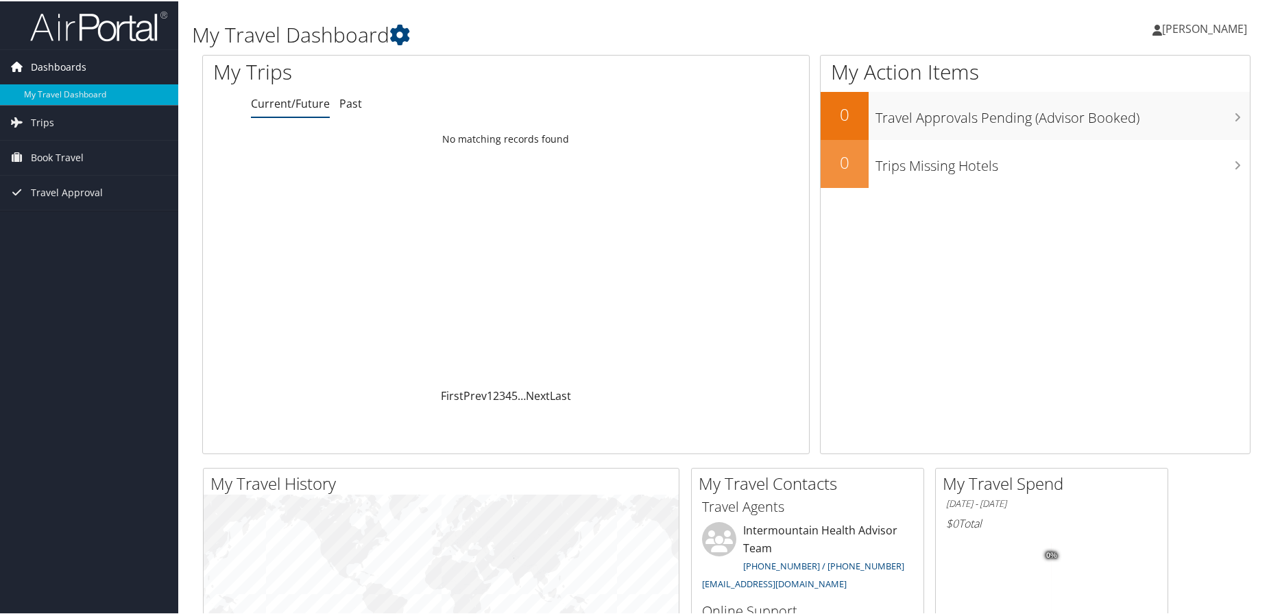
click at [98, 71] on link "Dashboards" at bounding box center [89, 66] width 178 height 34
